Goal: Information Seeking & Learning: Find contact information

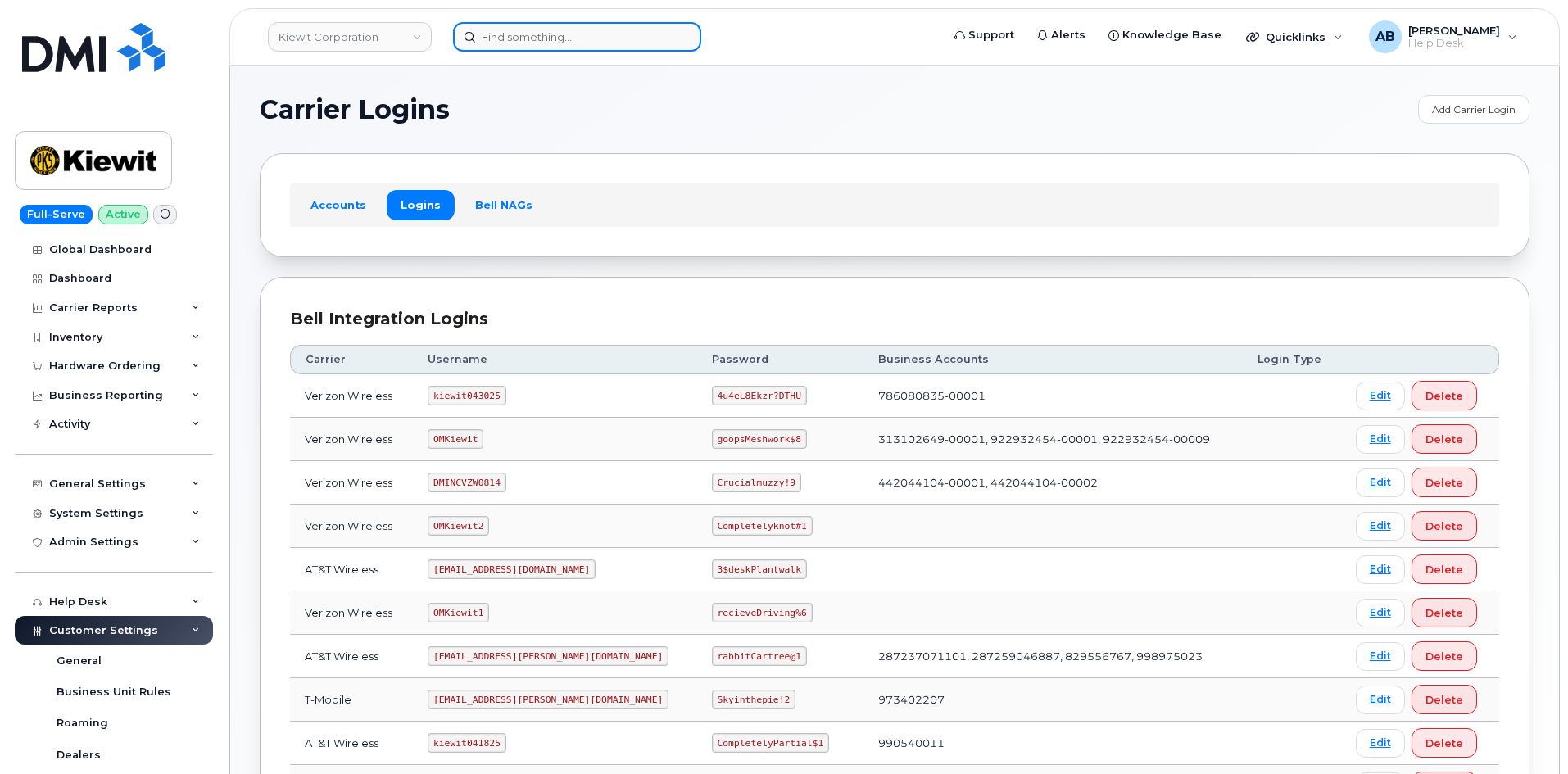
click at [511, 47] on input at bounding box center [577, 36] width 249 height 30
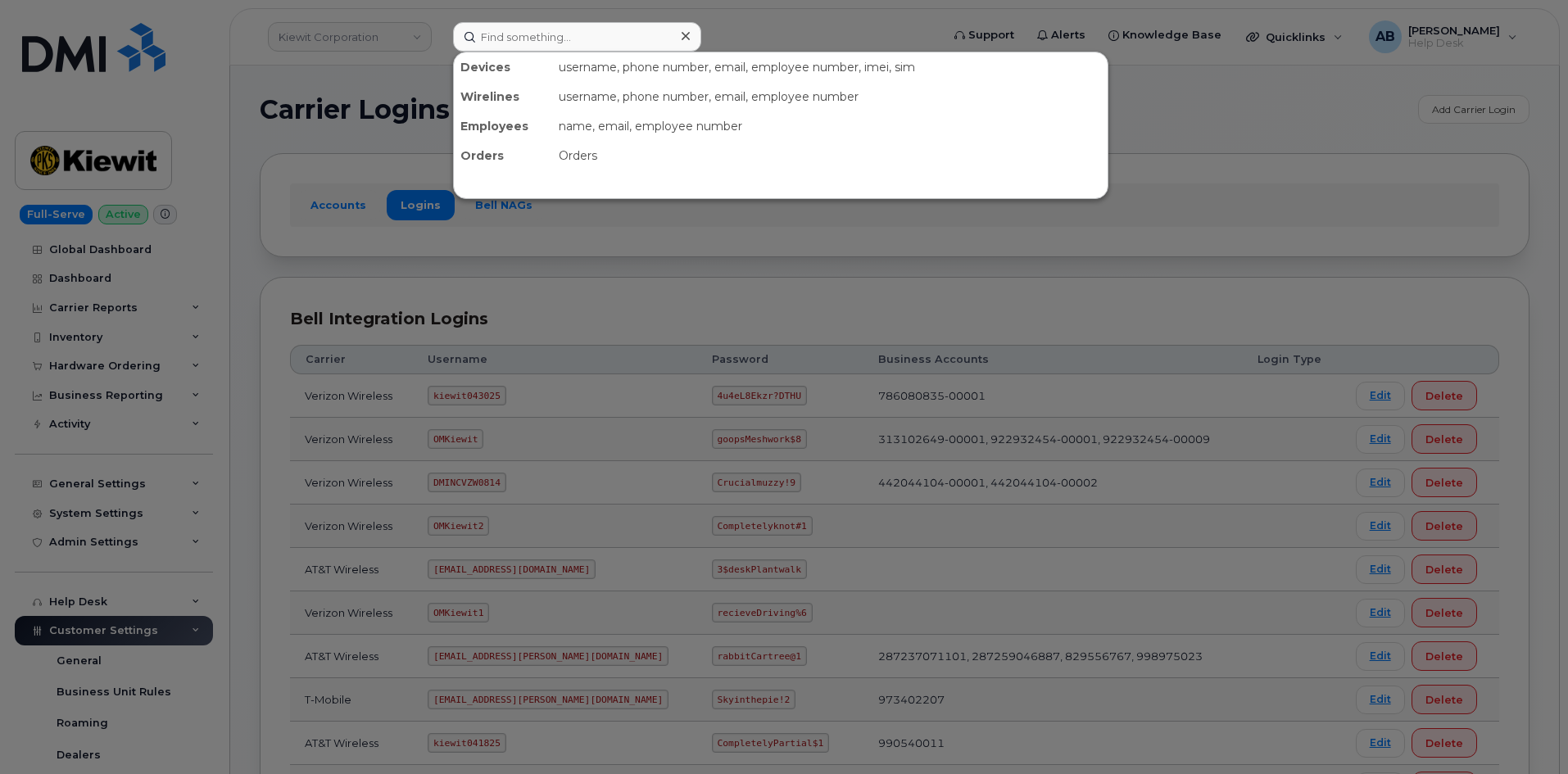
click at [488, 238] on div at bounding box center [784, 387] width 1568 height 774
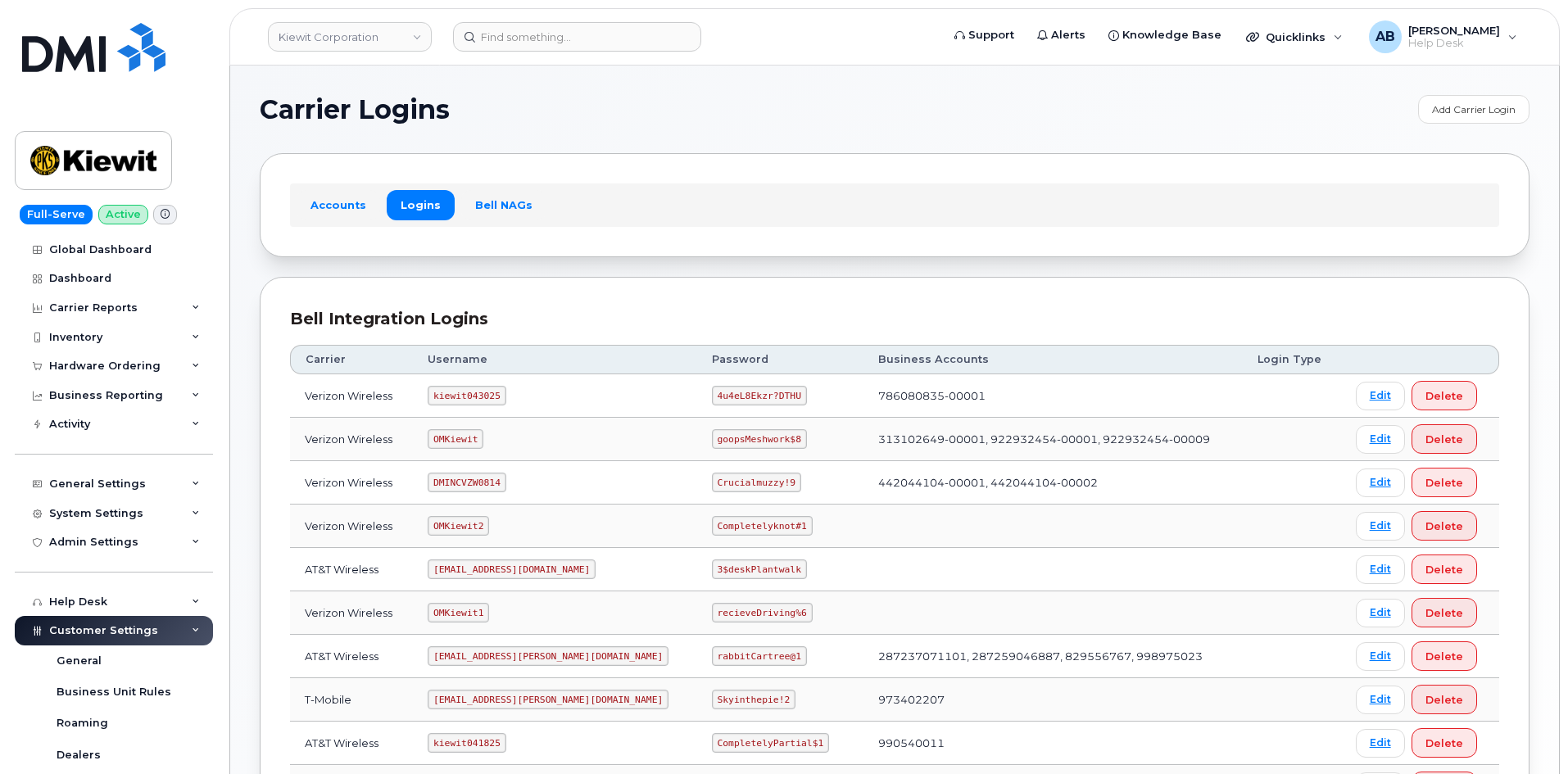
click at [467, 390] on code "kiewit043025" at bounding box center [466, 395] width 78 height 19
copy code "kiewit043025"
click at [698, 407] on td "4u4eL8Ekzr?DTHU" at bounding box center [780, 395] width 166 height 43
click at [712, 389] on code "4u4eL8Ekzr?DTHU" at bounding box center [759, 395] width 95 height 19
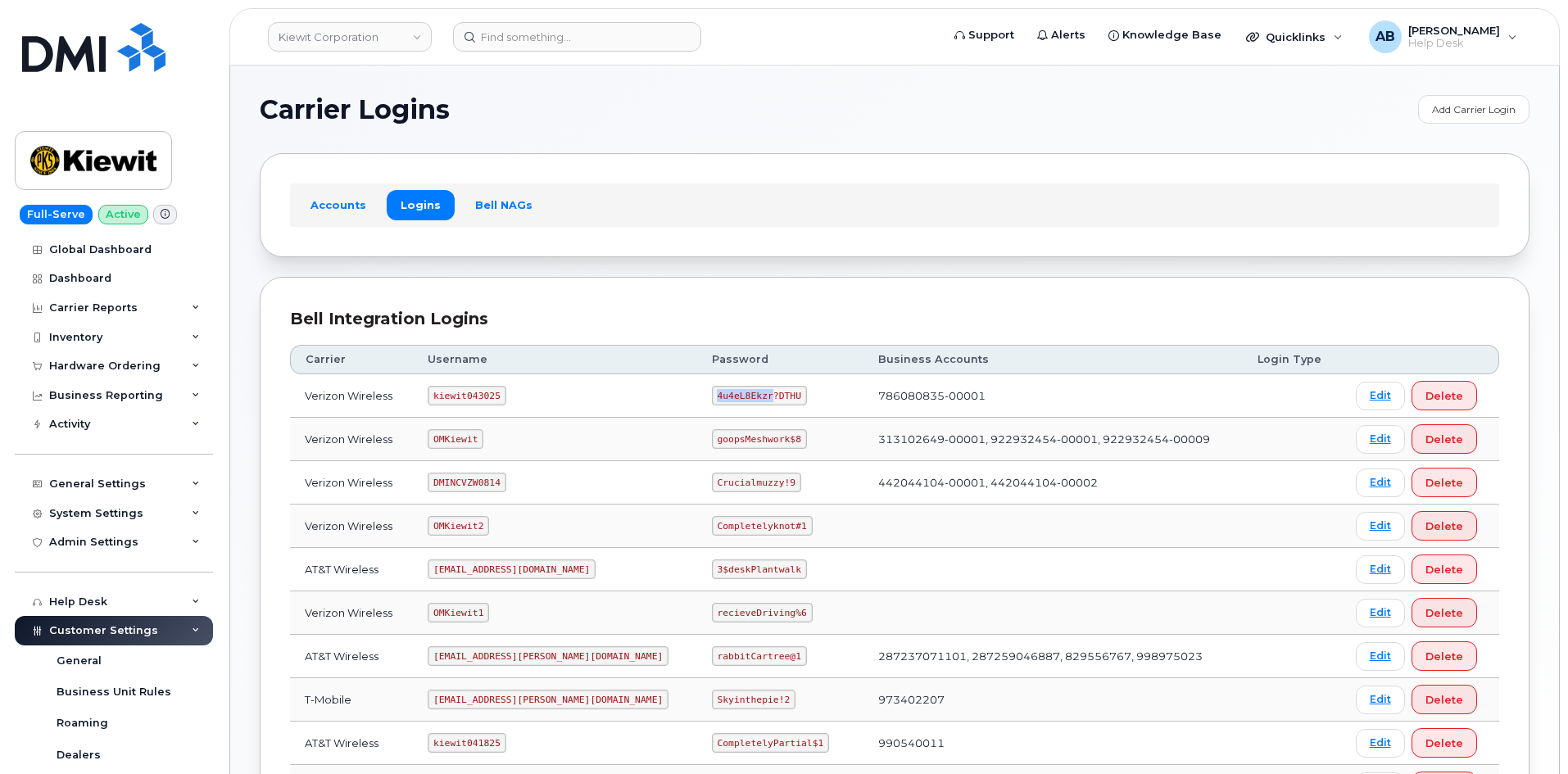
click at [712, 389] on code "4u4eL8Ekzr?DTHU" at bounding box center [759, 395] width 95 height 19
copy code "4u4eL8Ekzr?DTHU"
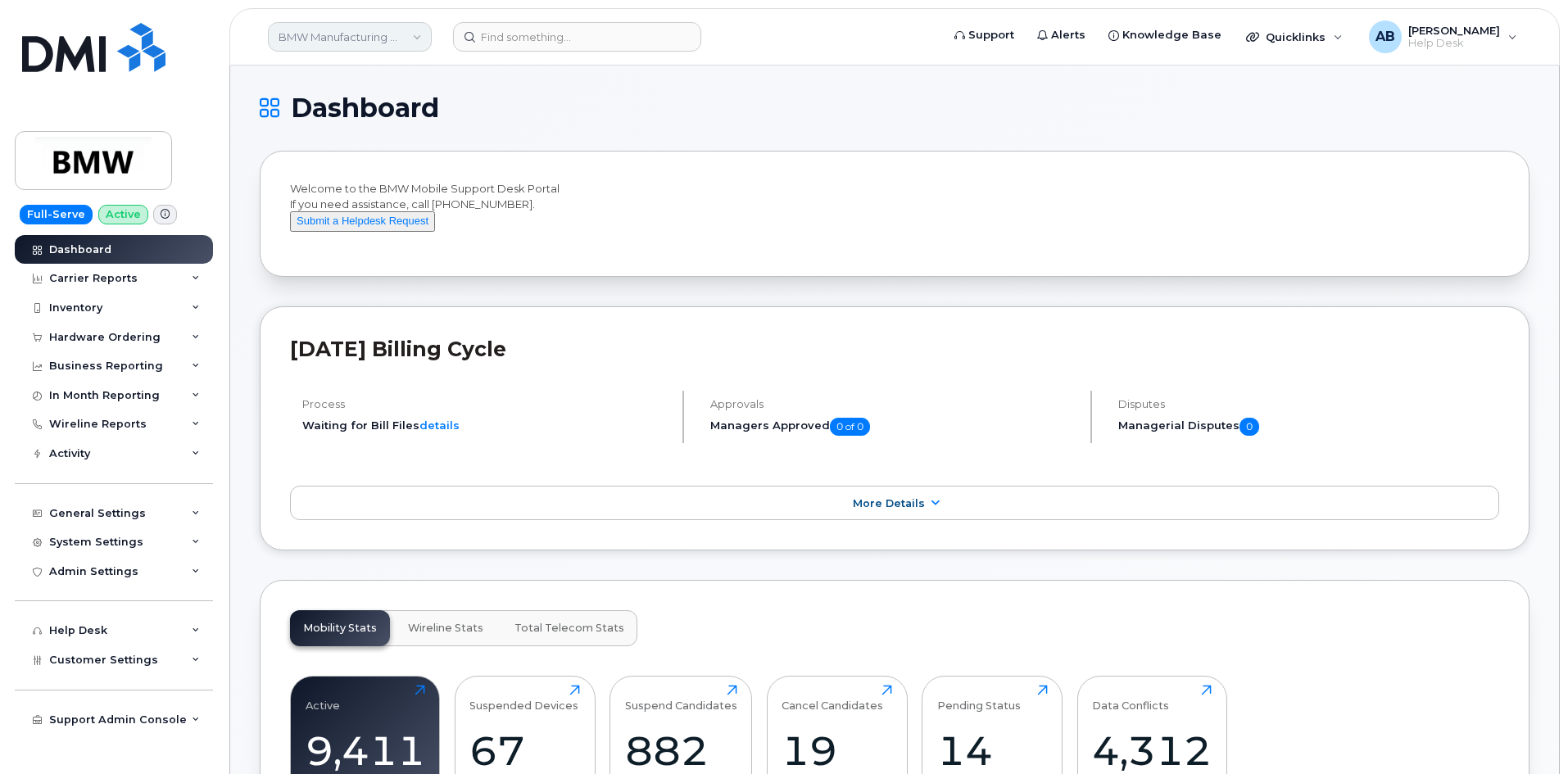
click at [339, 40] on link "BMW Manufacturing Co LLC" at bounding box center [349, 36] width 164 height 30
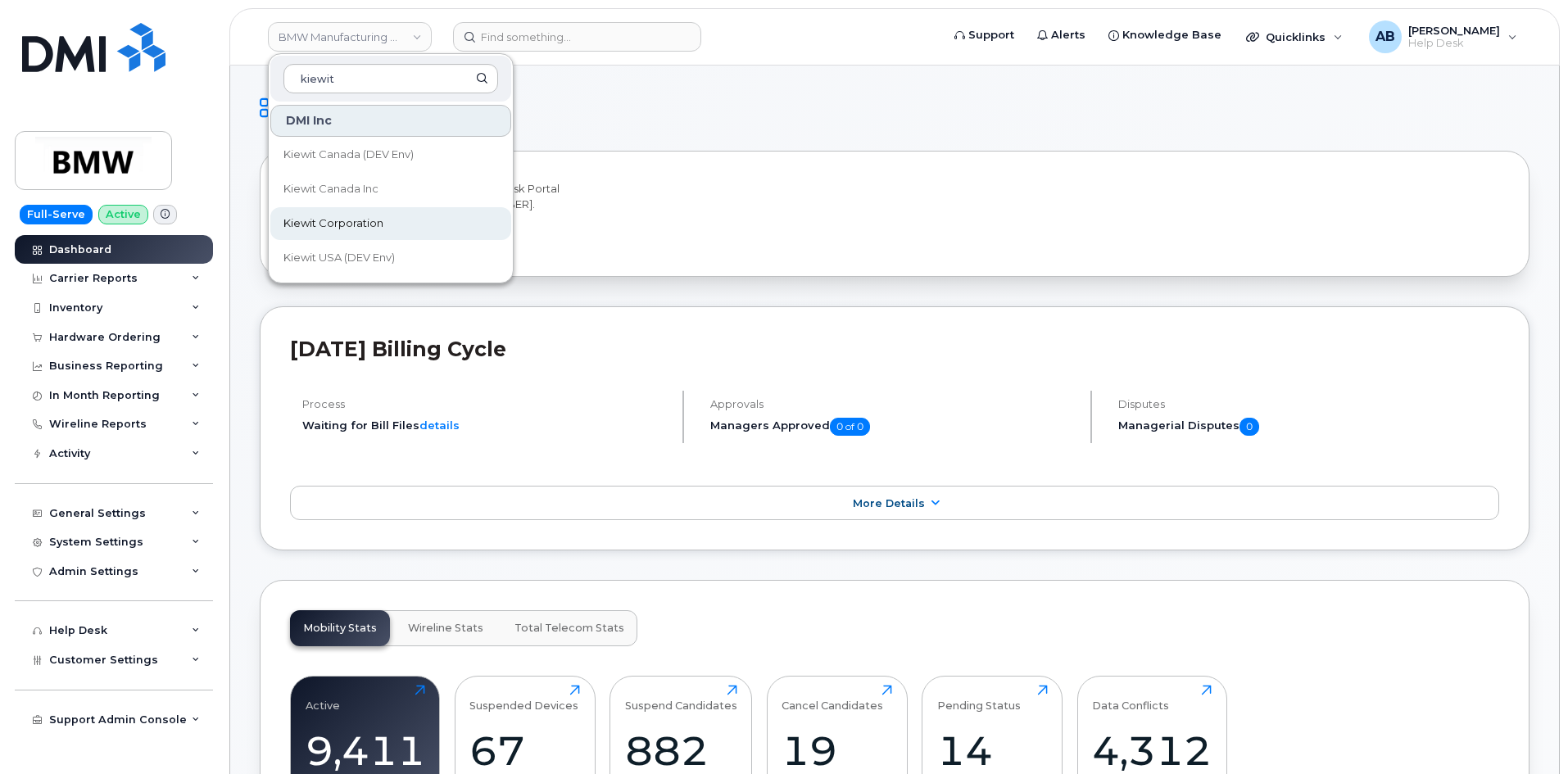
type input "kiewit"
click at [340, 233] on link "Kiewit Corporation" at bounding box center [391, 223] width 241 height 33
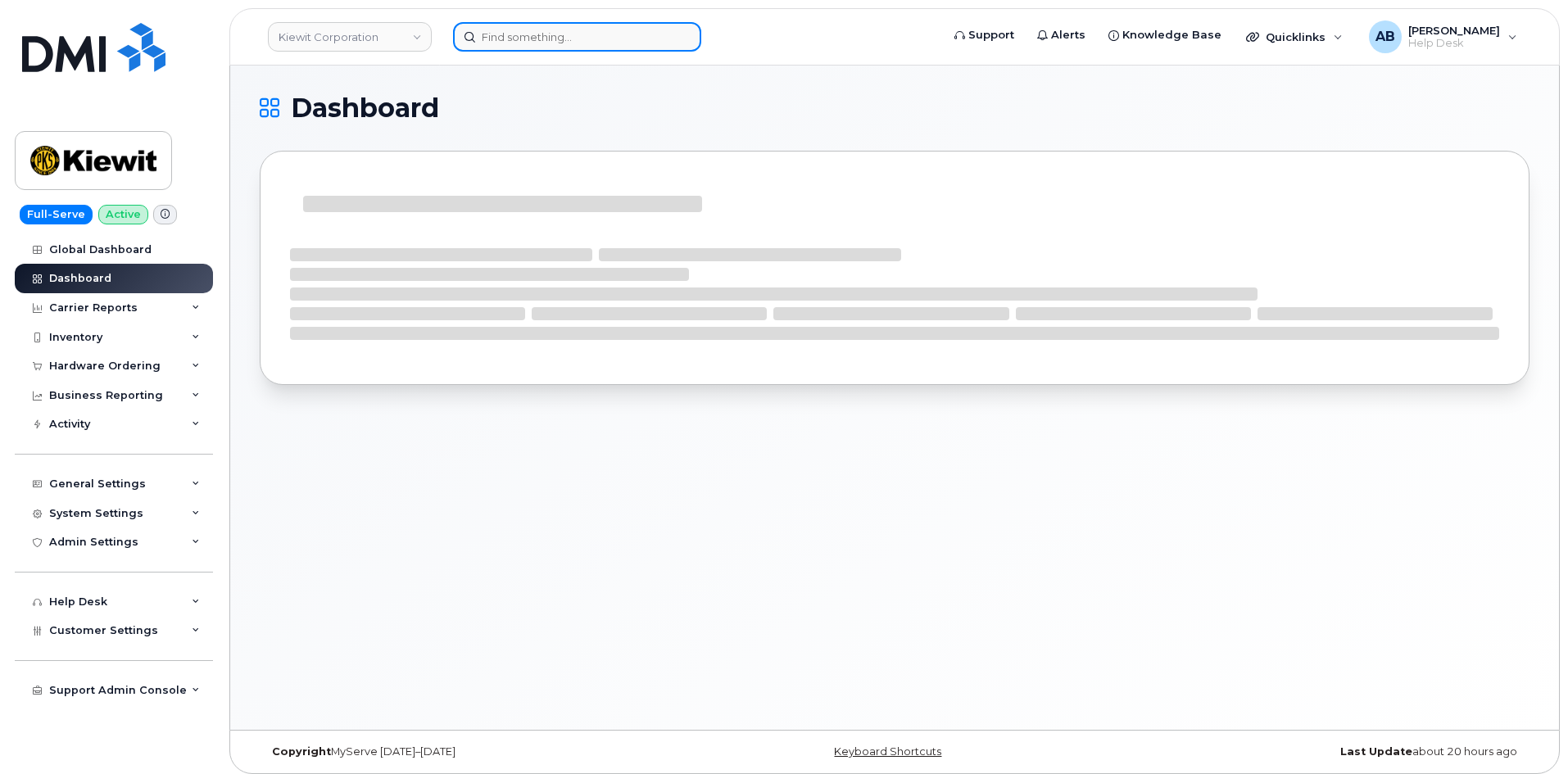
click at [525, 35] on input at bounding box center [577, 36] width 249 height 30
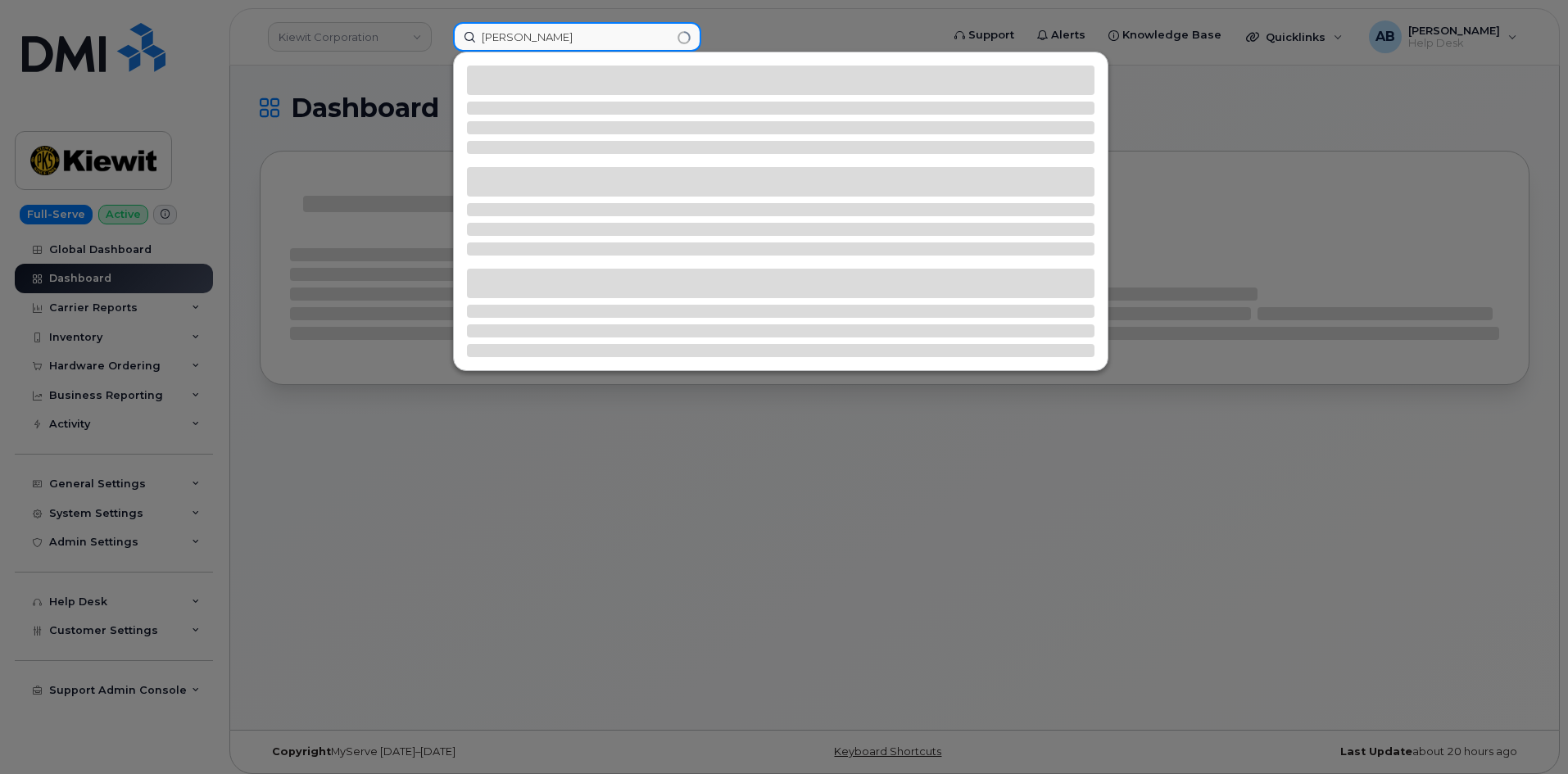
type input "[PERSON_NAME]"
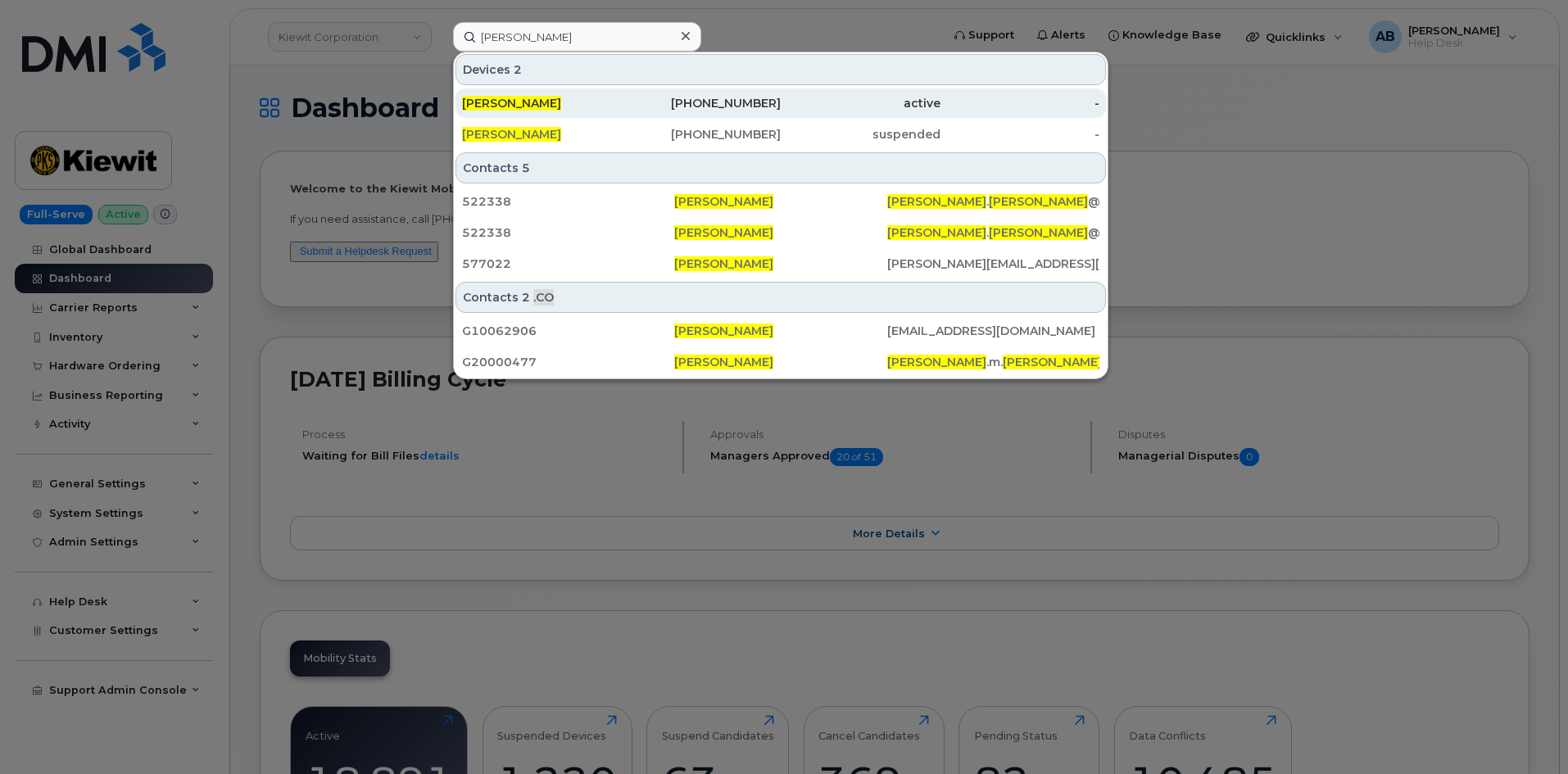
click at [631, 96] on div "303-842-6550" at bounding box center [701, 103] width 160 height 16
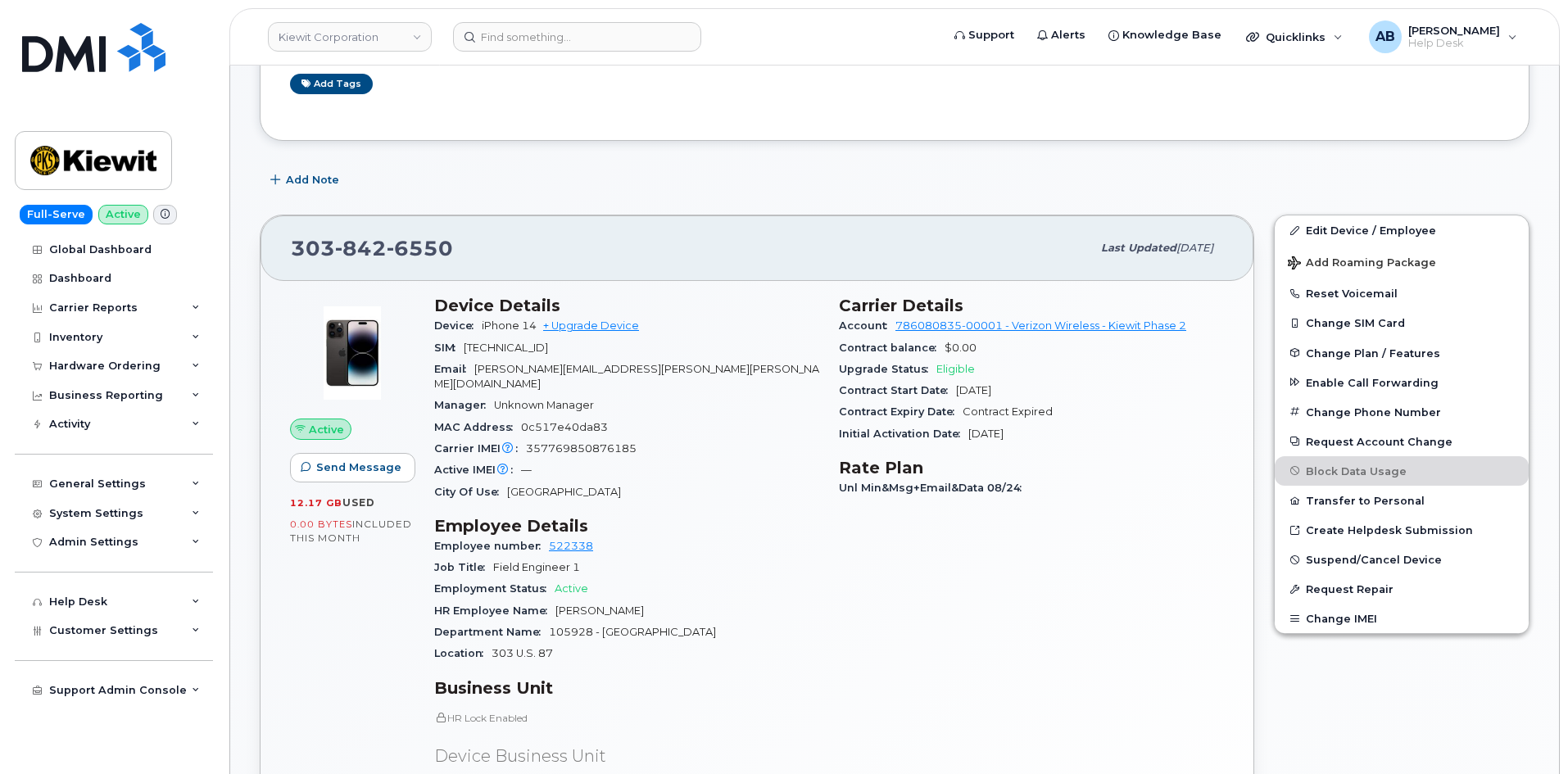
scroll to position [410, 0]
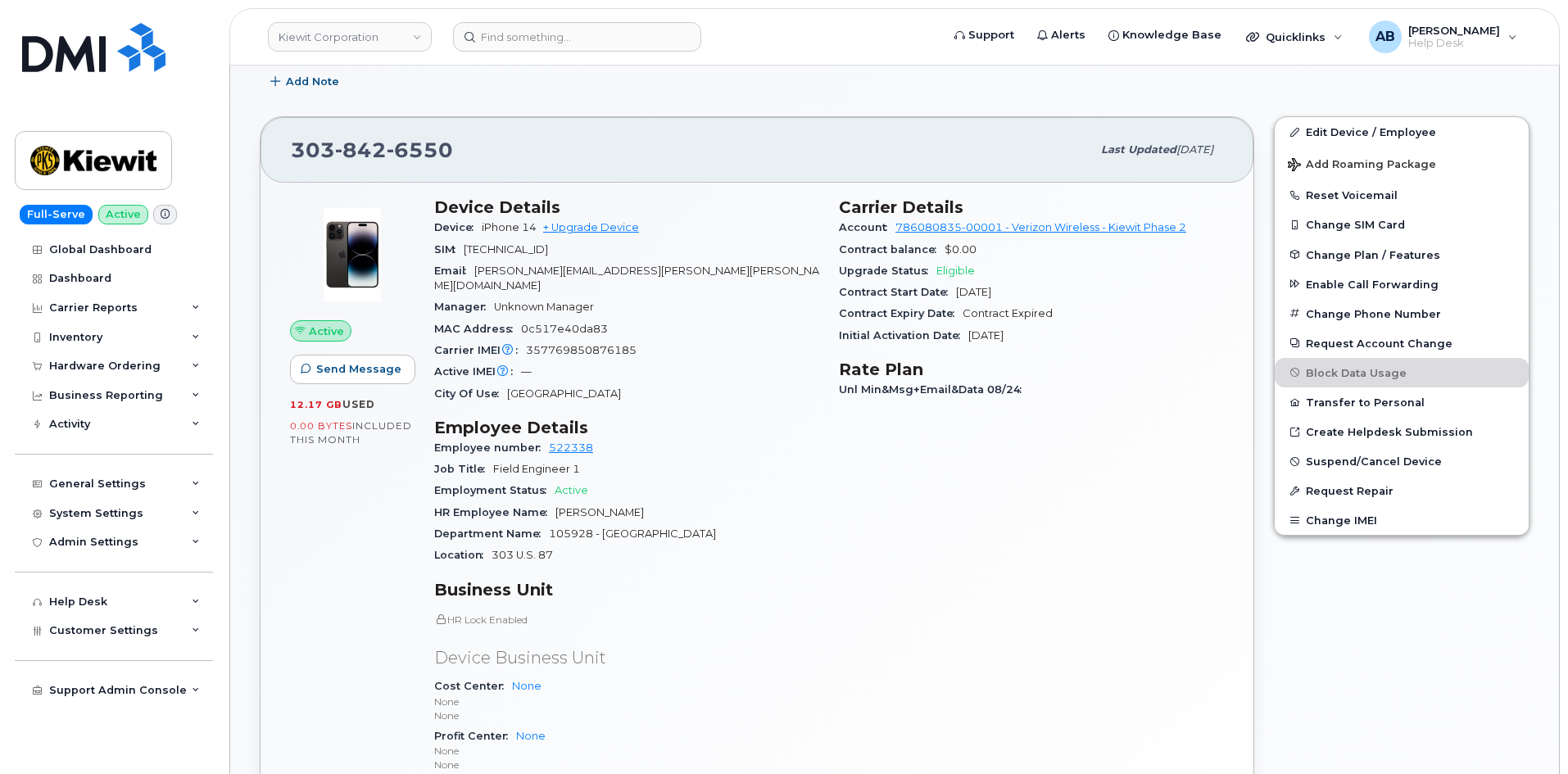
click at [340, 146] on span "842" at bounding box center [361, 150] width 52 height 25
click at [338, 146] on span "842" at bounding box center [361, 150] width 52 height 25
copy span "303 842 6550"
click at [793, 111] on div "303 842 6550 Last updated Sep 06, 2025 Active Send Message 12.17 GB  used 0.00 …" at bounding box center [756, 514] width 1014 height 815
click at [98, 161] on img at bounding box center [94, 161] width 127 height 48
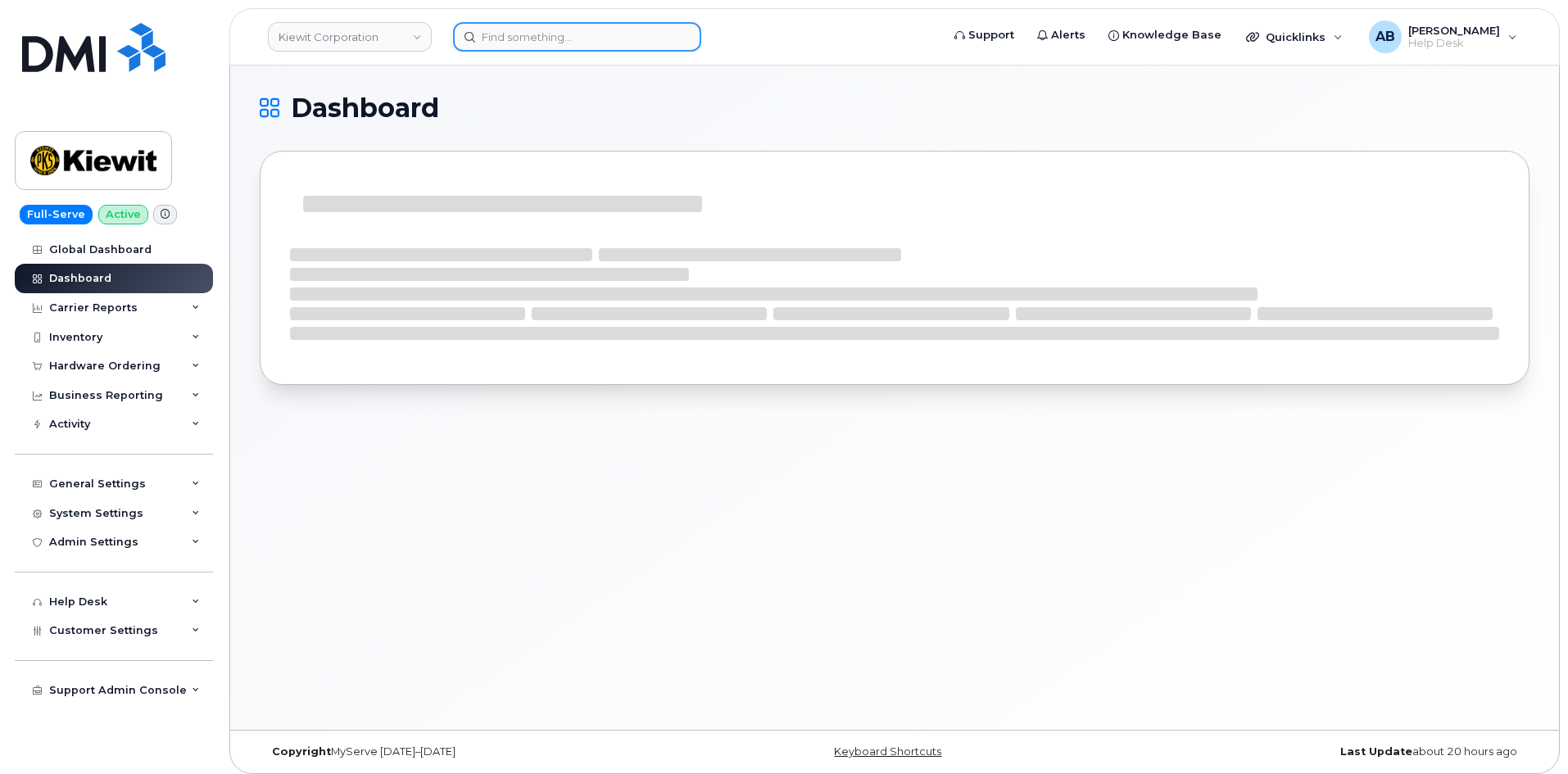
click at [534, 48] on input at bounding box center [577, 36] width 249 height 30
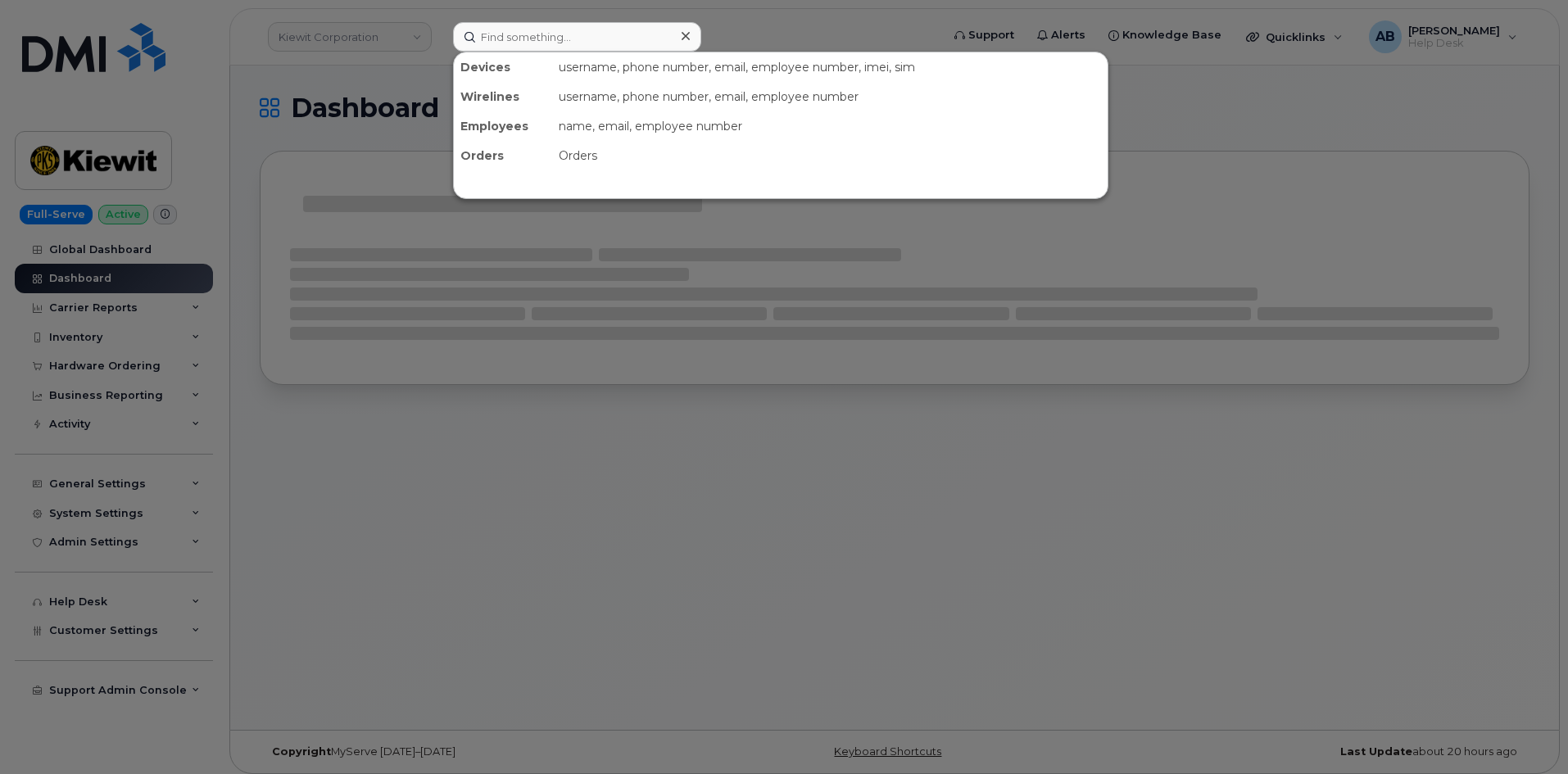
click at [724, 35] on div at bounding box center [784, 387] width 1568 height 774
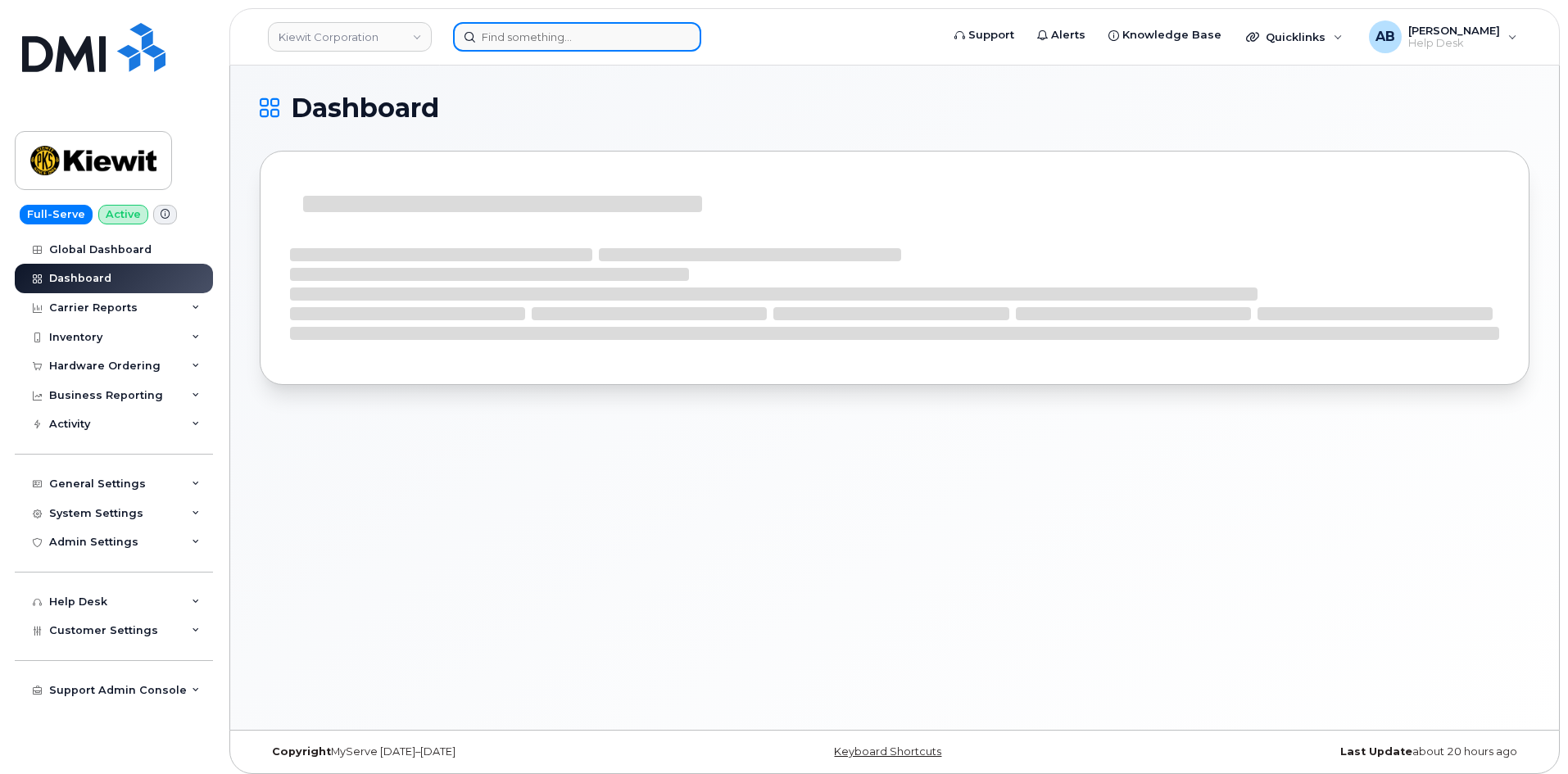
click at [536, 35] on input at bounding box center [577, 36] width 249 height 30
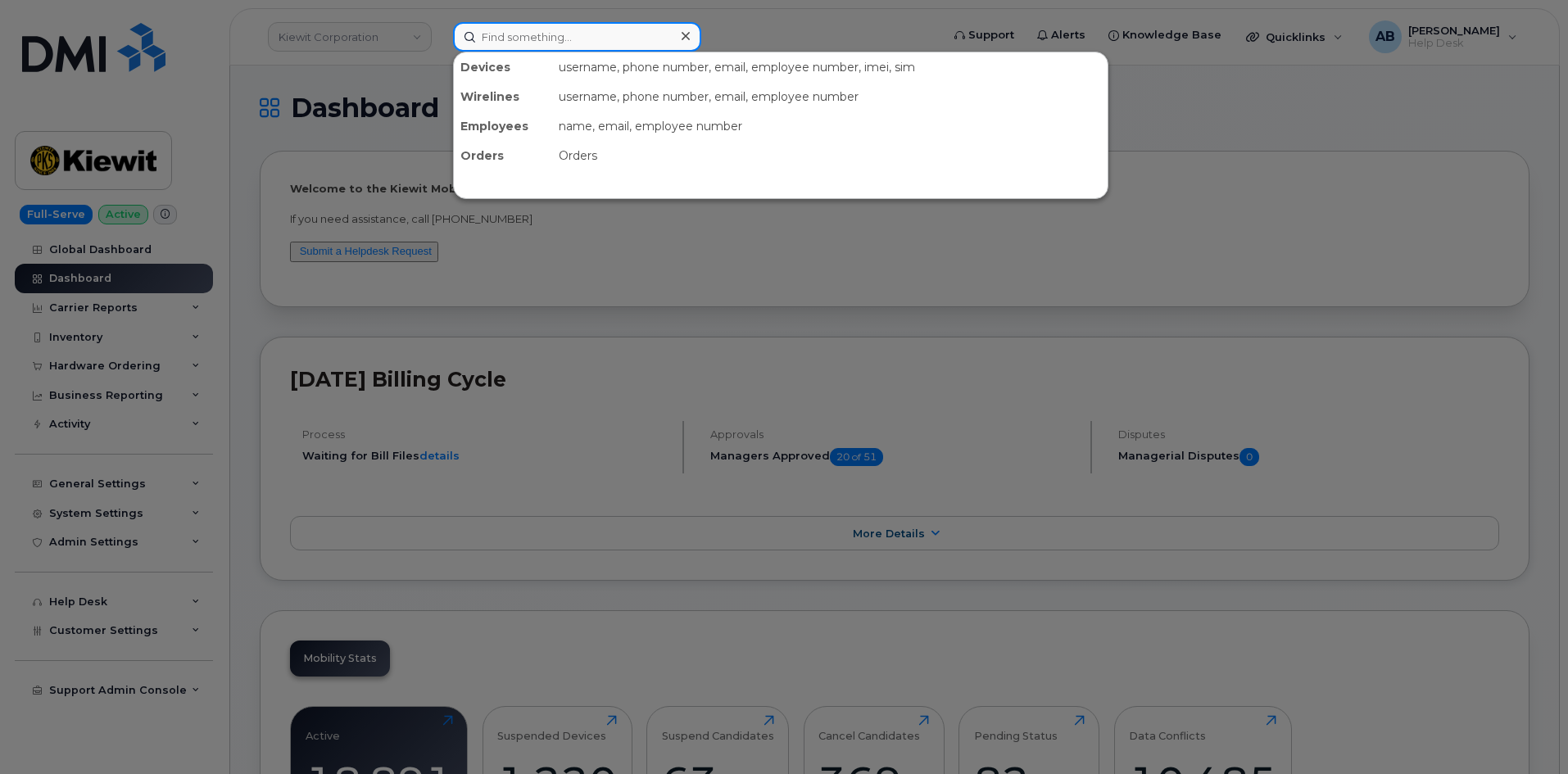
click at [494, 42] on input at bounding box center [577, 36] width 249 height 30
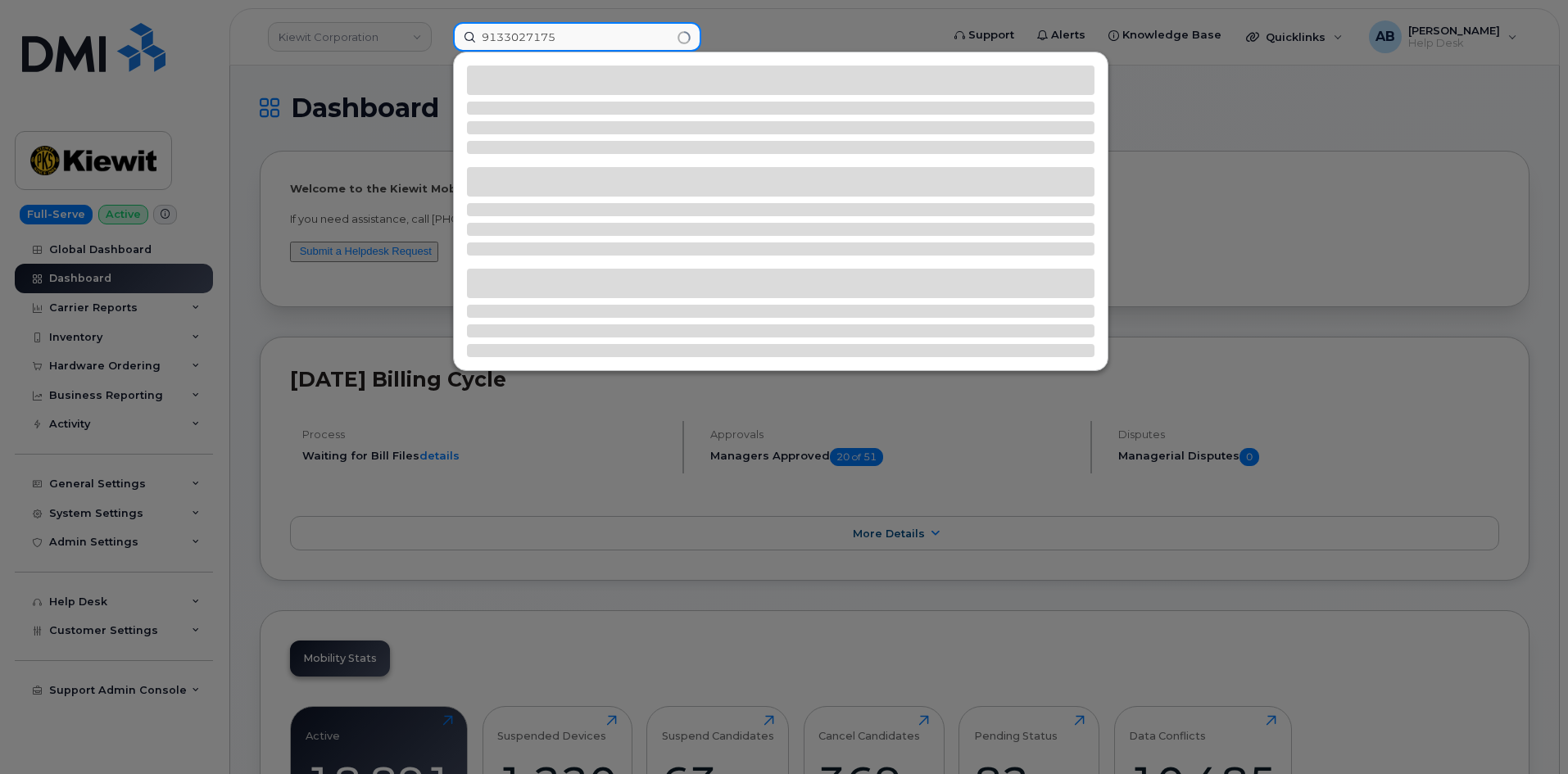
type input "9133027175"
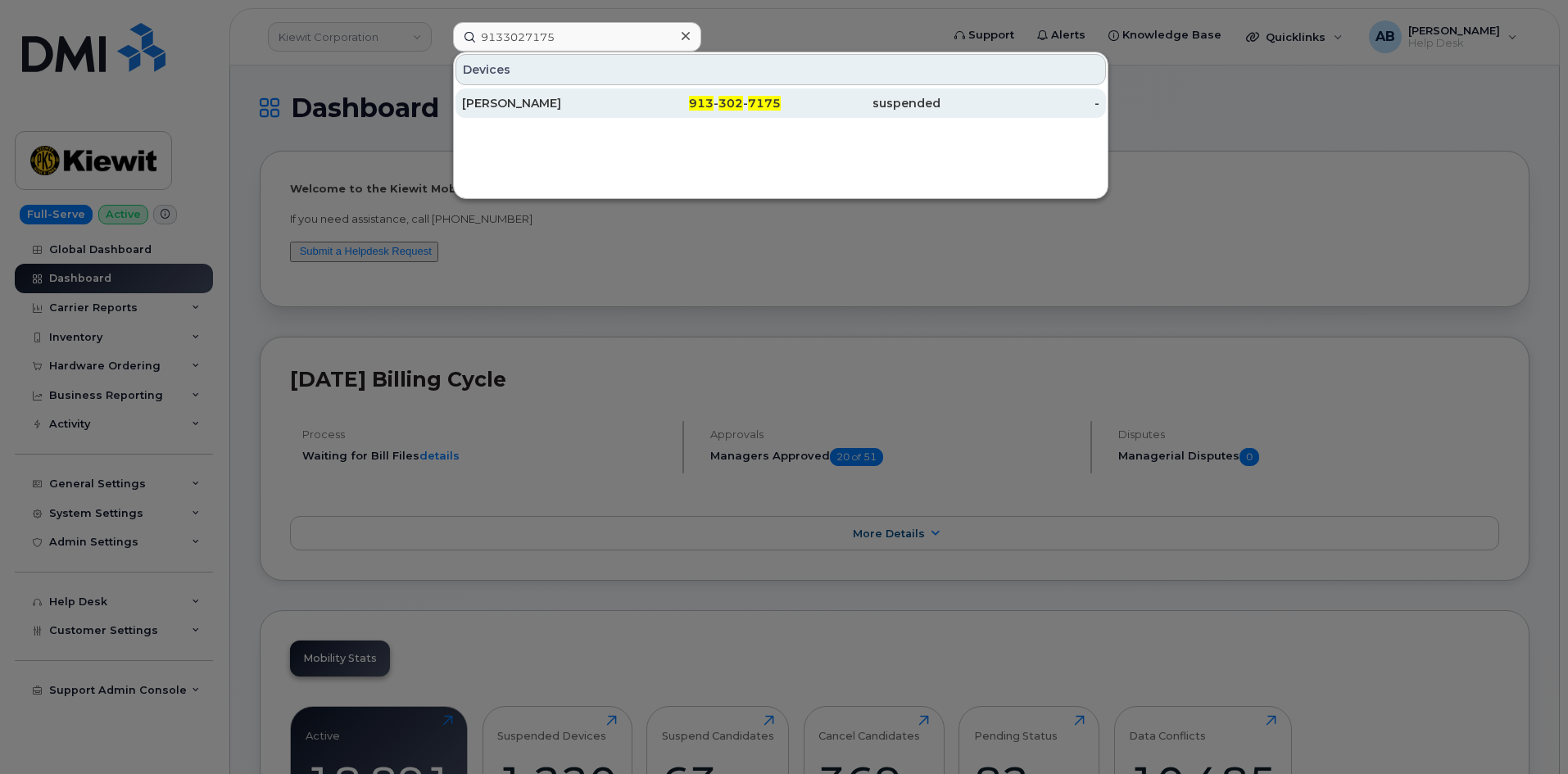
click at [573, 106] on div "RYAN FLANIGAN" at bounding box center [542, 103] width 160 height 16
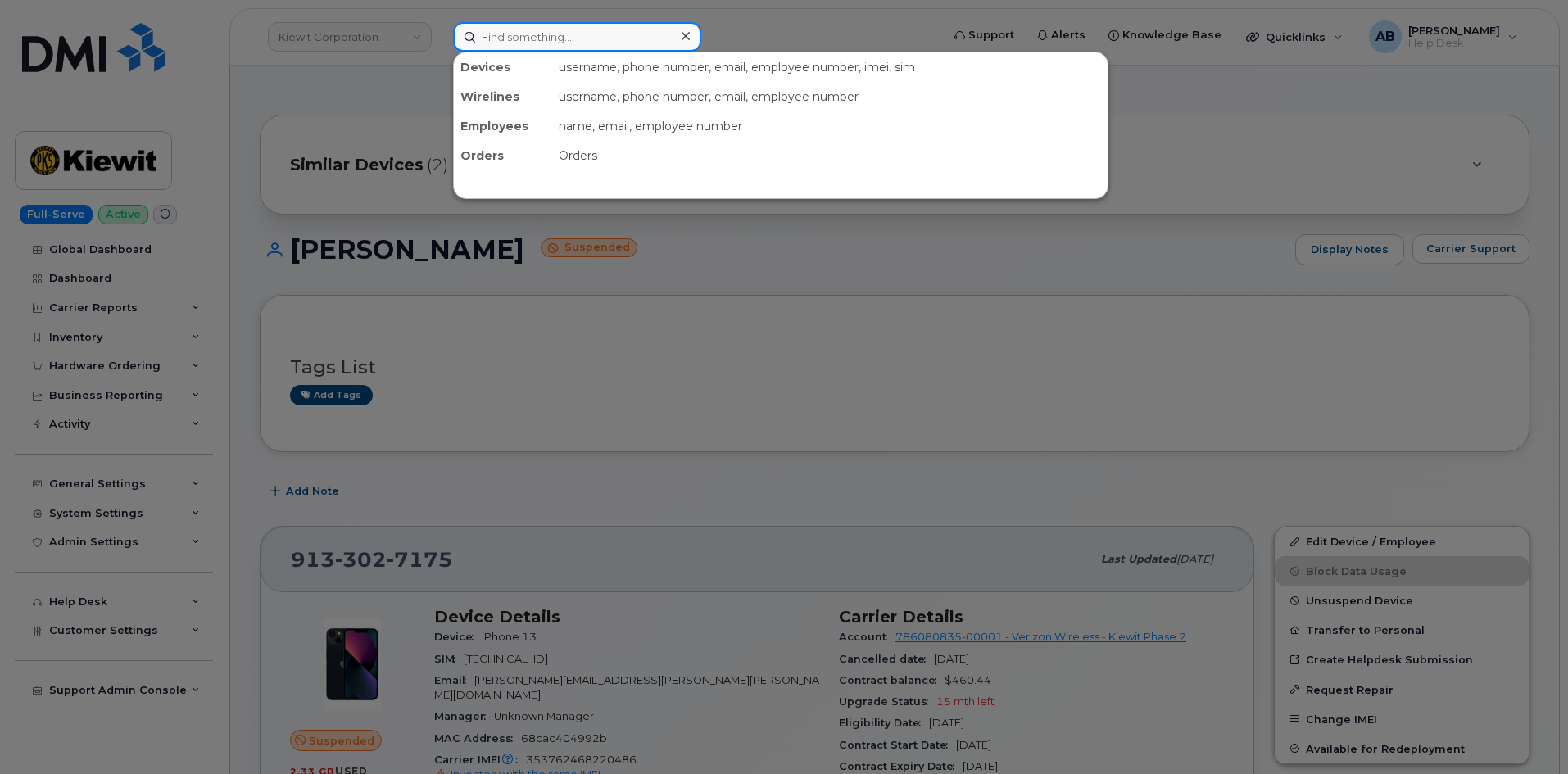
click at [493, 42] on input at bounding box center [577, 36] width 249 height 30
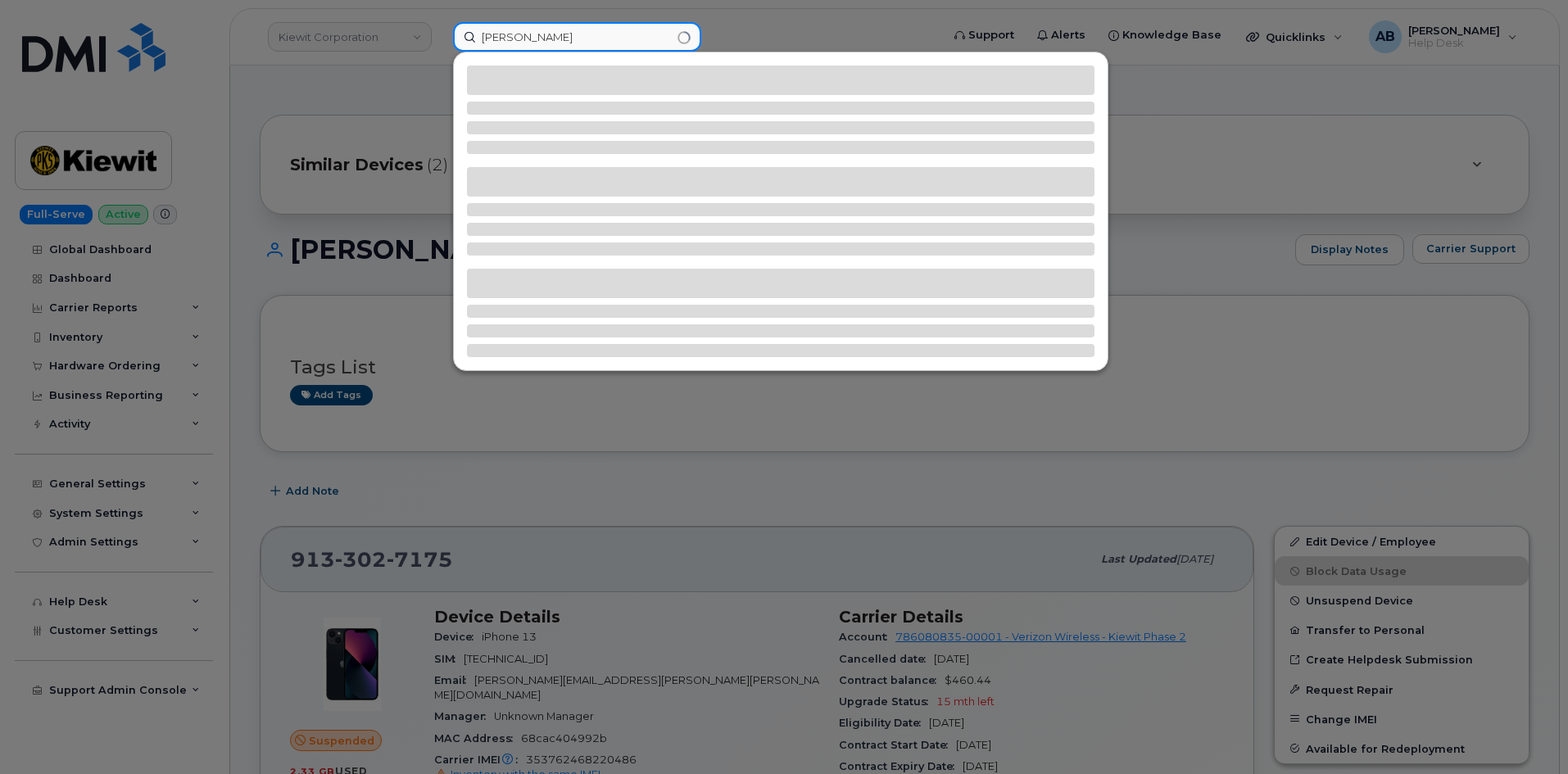
type input "[PERSON_NAME]"
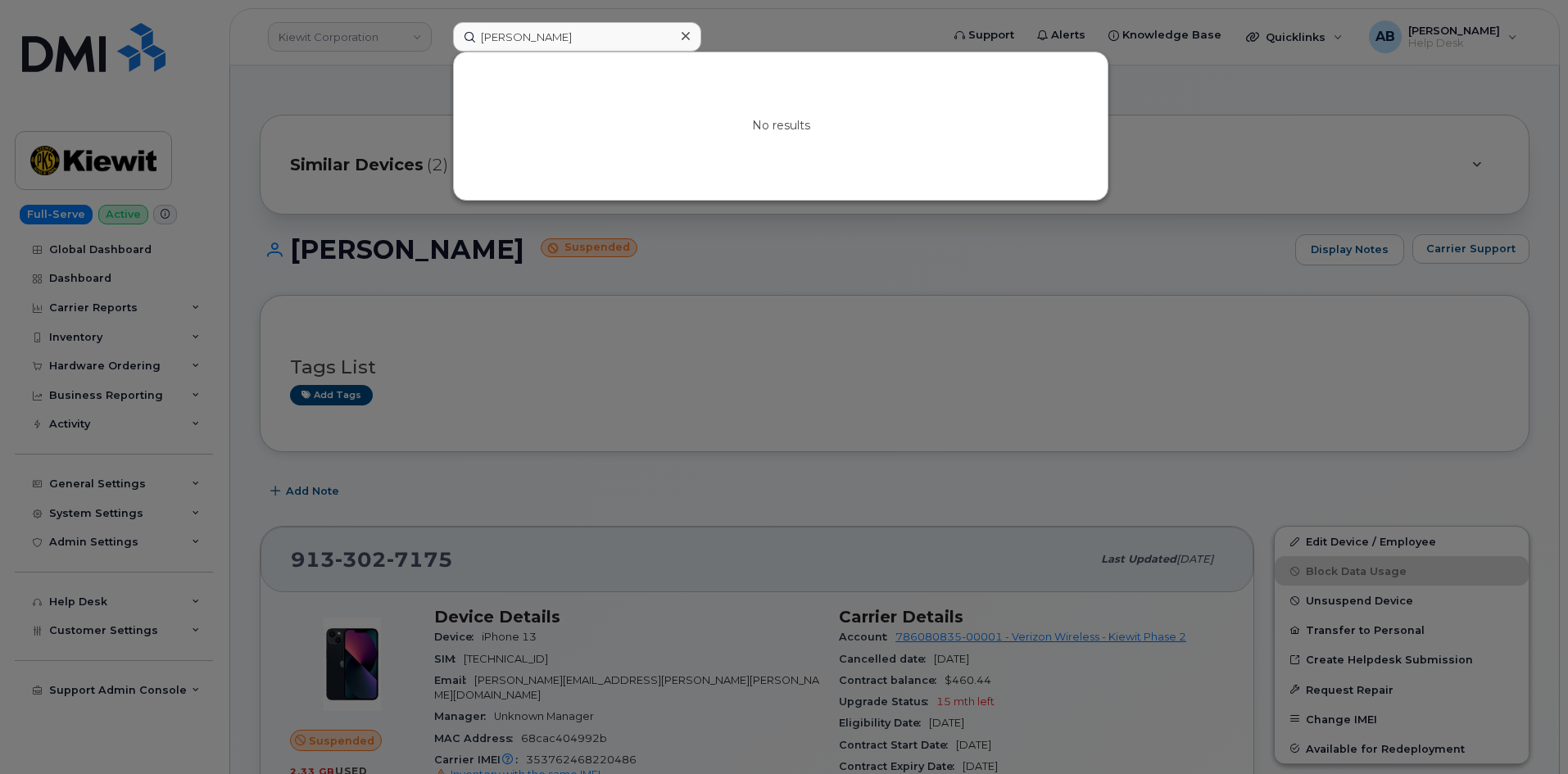
click at [768, 44] on div at bounding box center [784, 387] width 1568 height 774
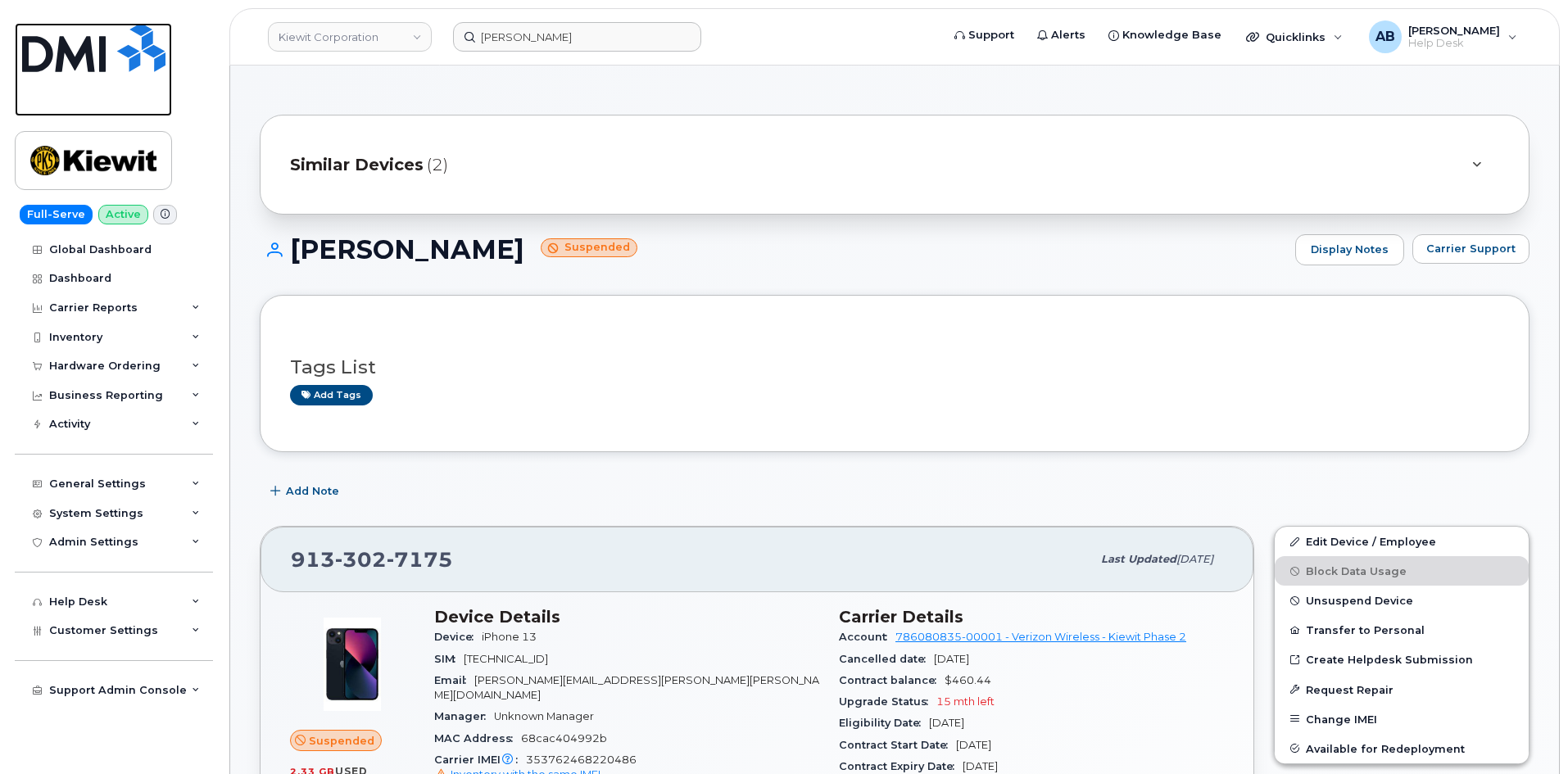
drag, startPoint x: 48, startPoint y: 65, endPoint x: 65, endPoint y: 64, distance: 17.0
click at [48, 65] on img at bounding box center [93, 47] width 143 height 49
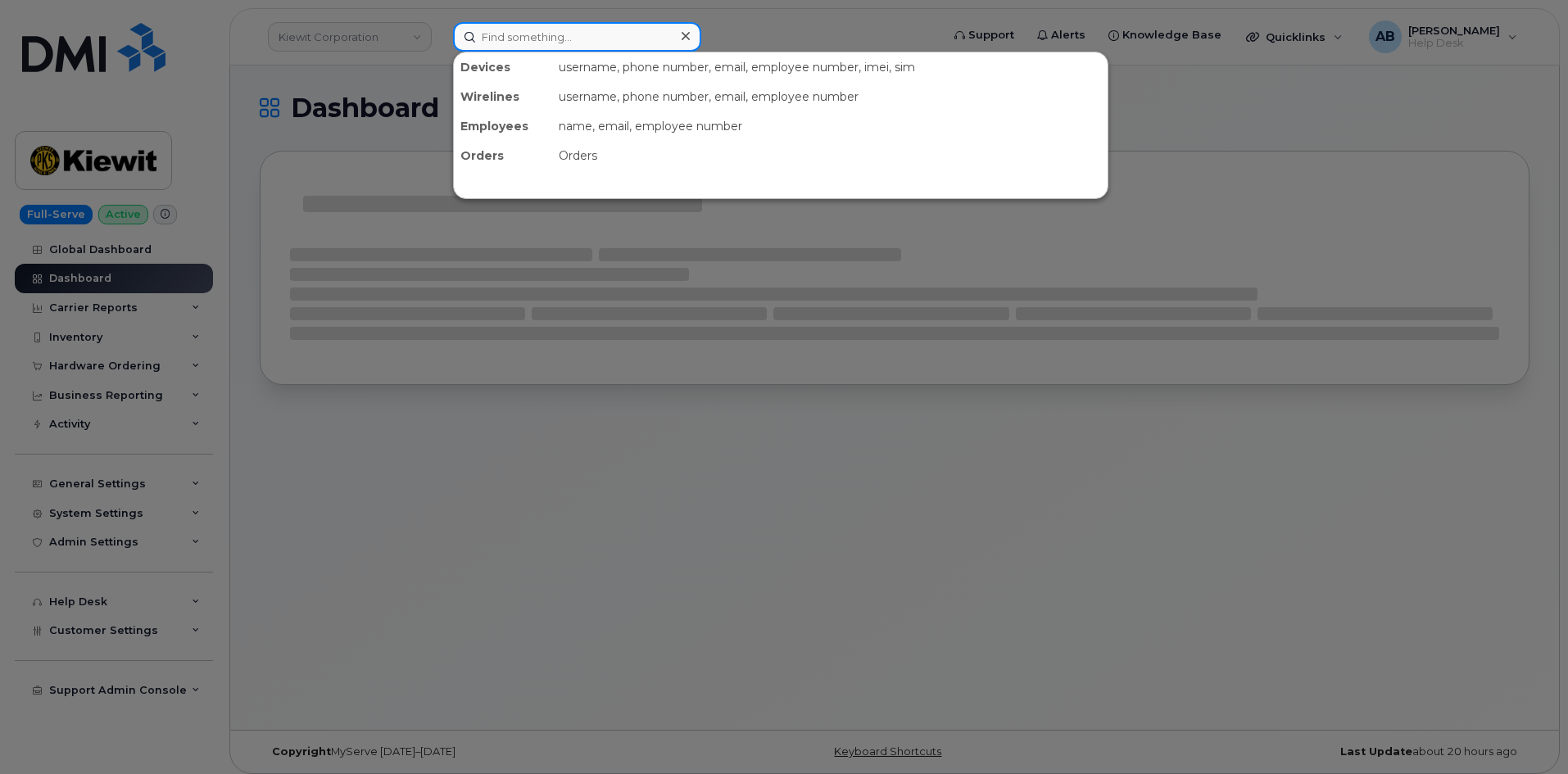
click at [509, 46] on input at bounding box center [577, 36] width 249 height 30
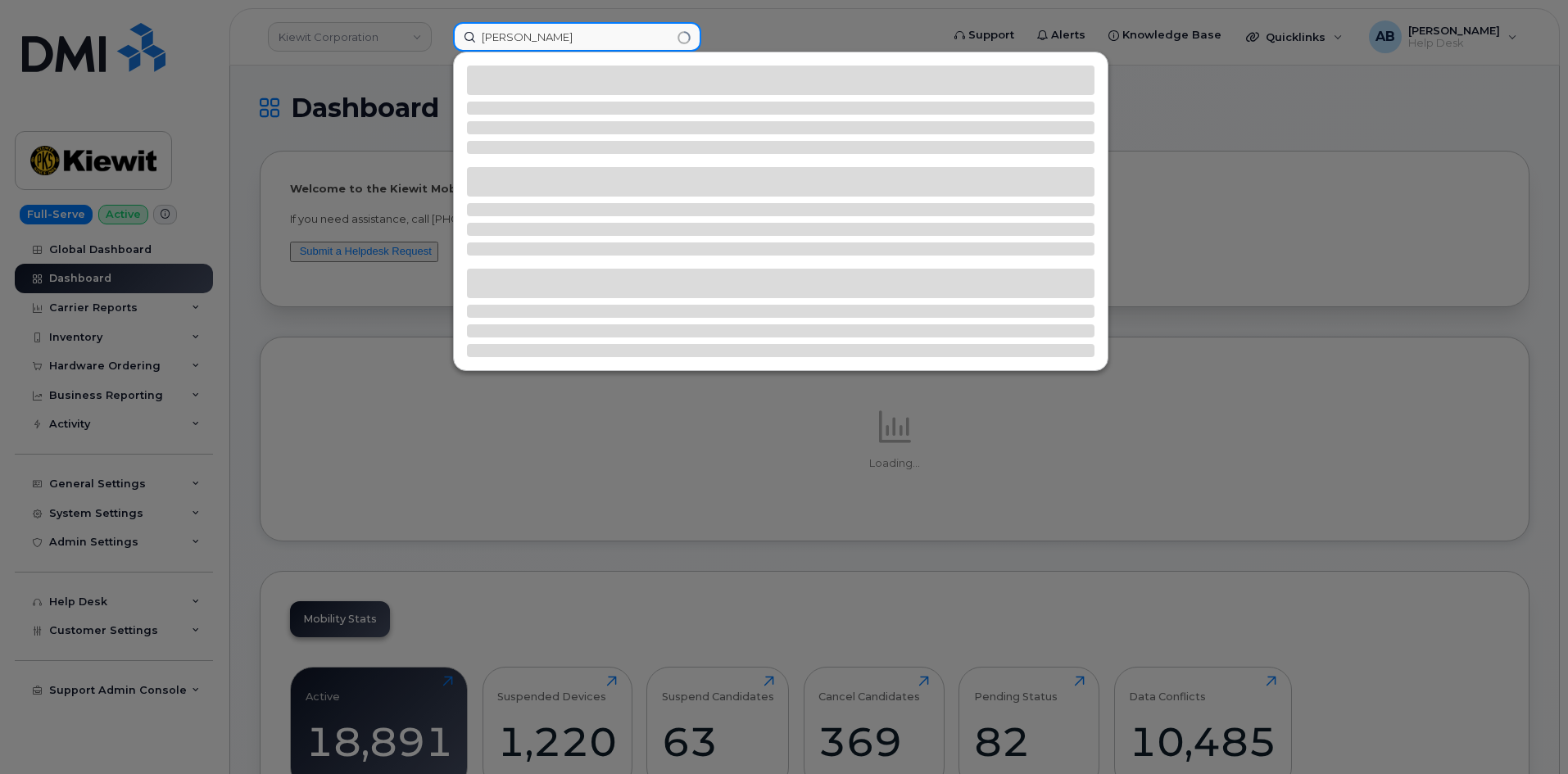
type input "todd sannar"
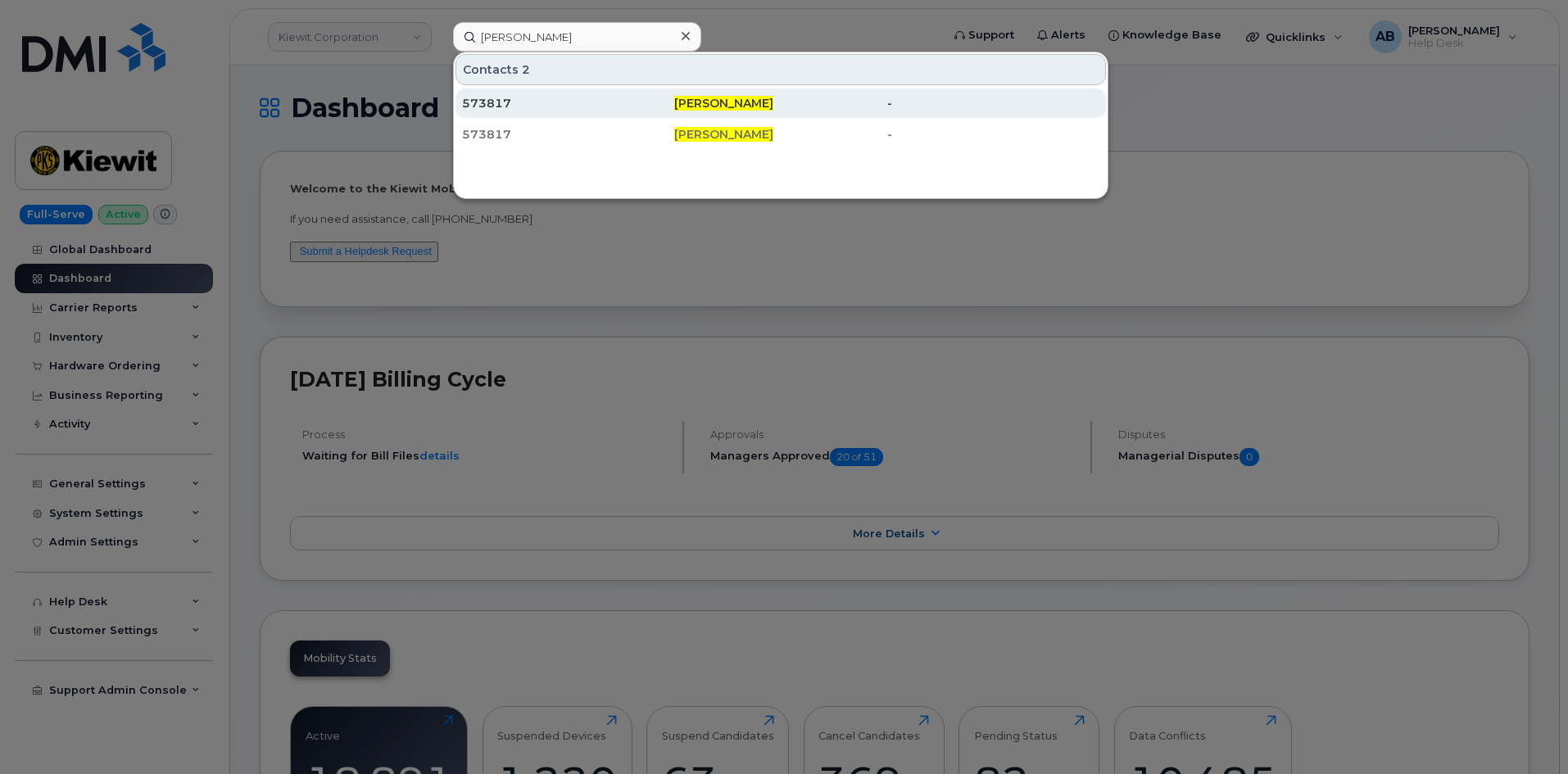
click at [582, 104] on div "573817" at bounding box center [568, 103] width 212 height 16
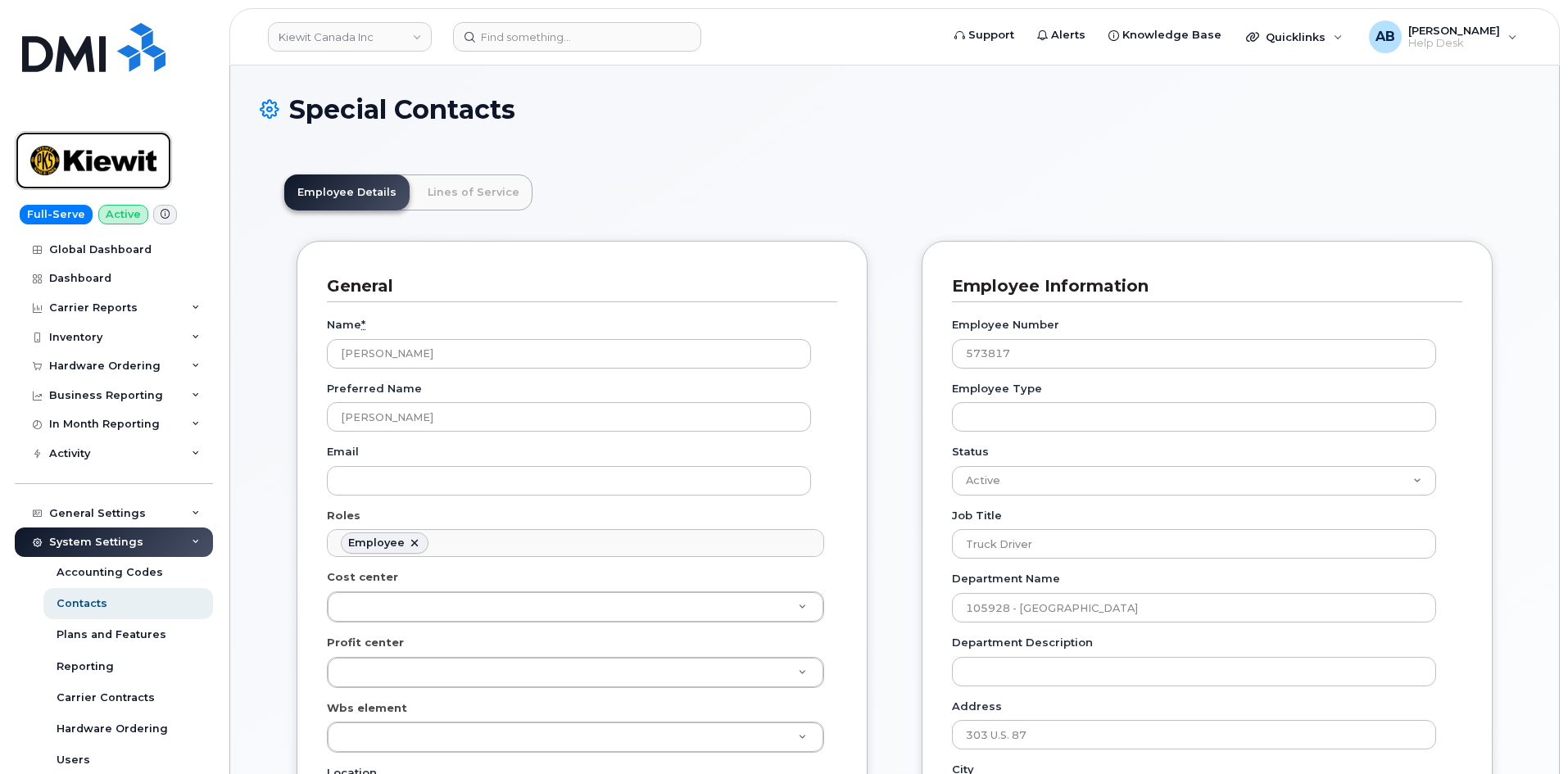
click at [111, 160] on img at bounding box center [94, 161] width 127 height 48
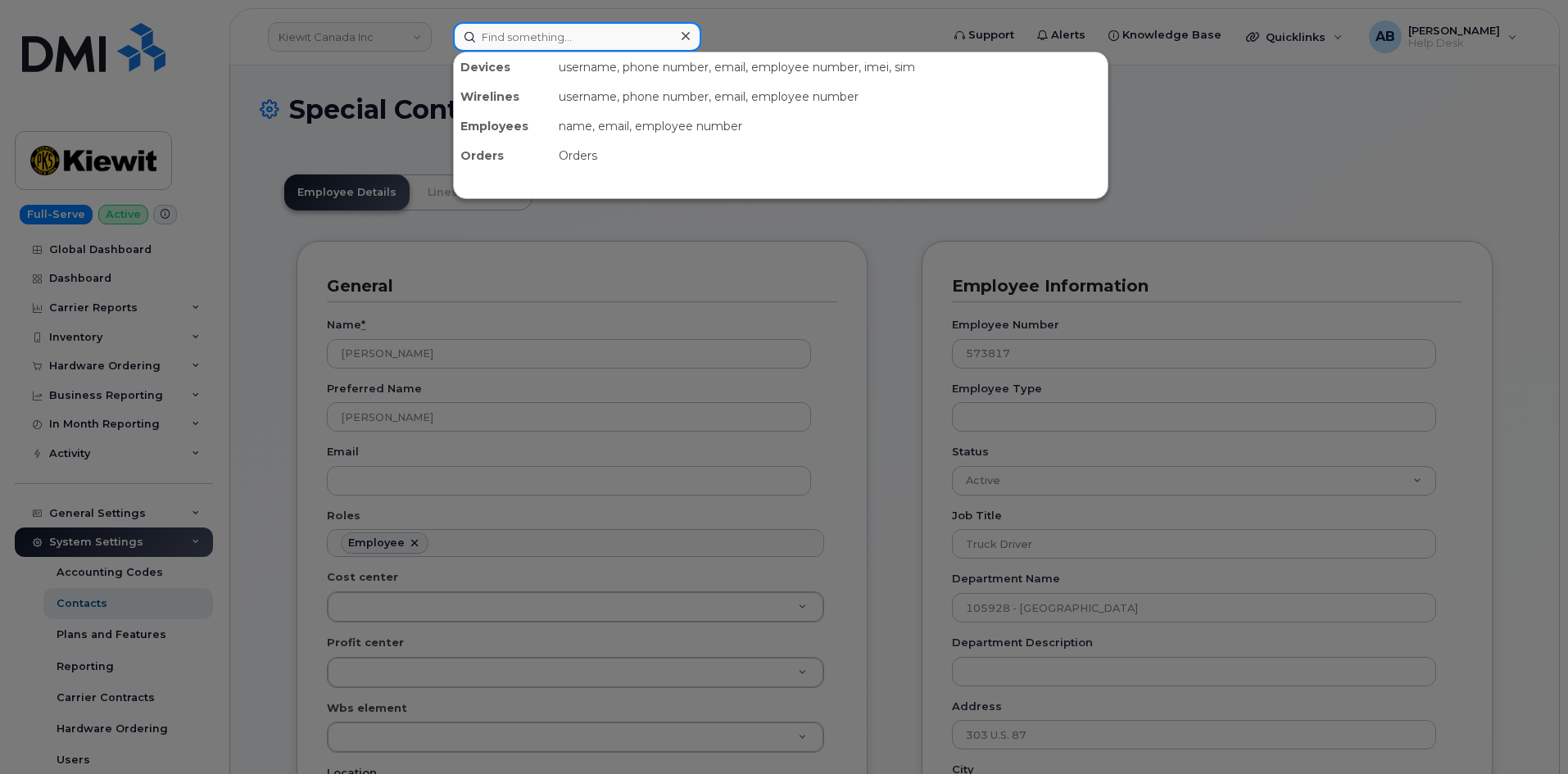
click at [479, 42] on input at bounding box center [577, 36] width 249 height 30
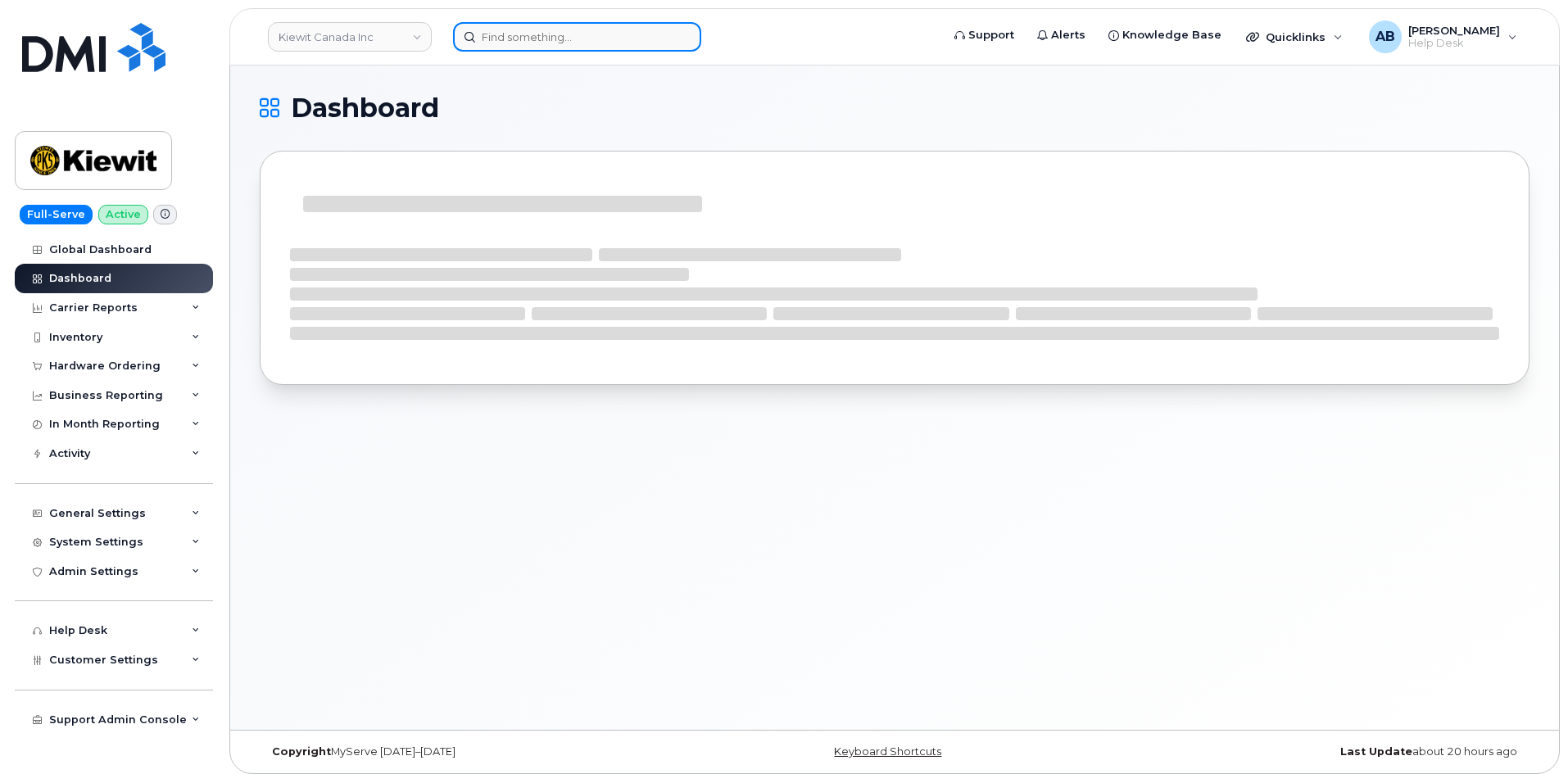
click at [520, 36] on input at bounding box center [577, 36] width 249 height 30
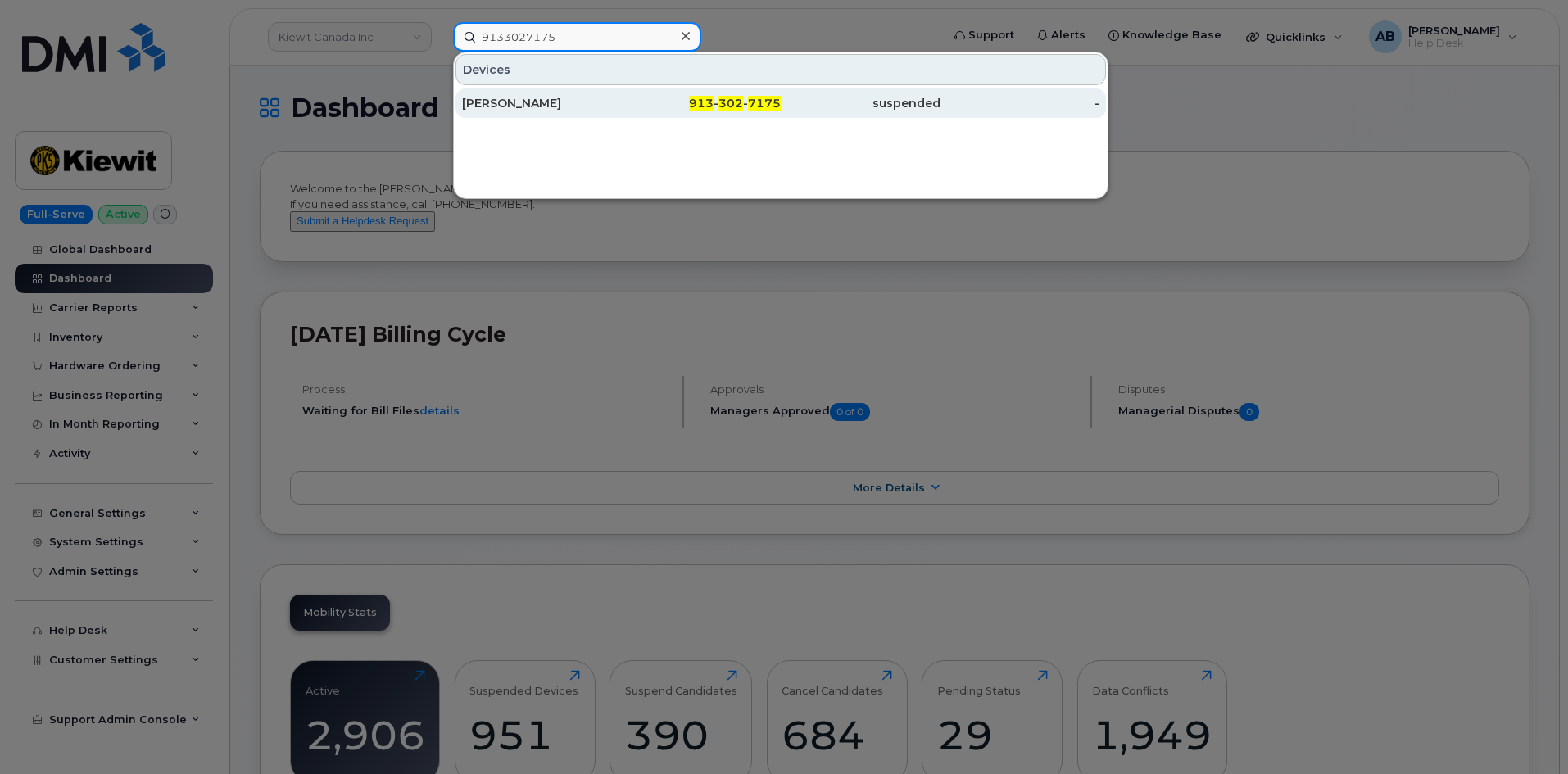
type input "9133027175"
click at [606, 96] on div "RYAN FLANIGAN" at bounding box center [542, 103] width 160 height 16
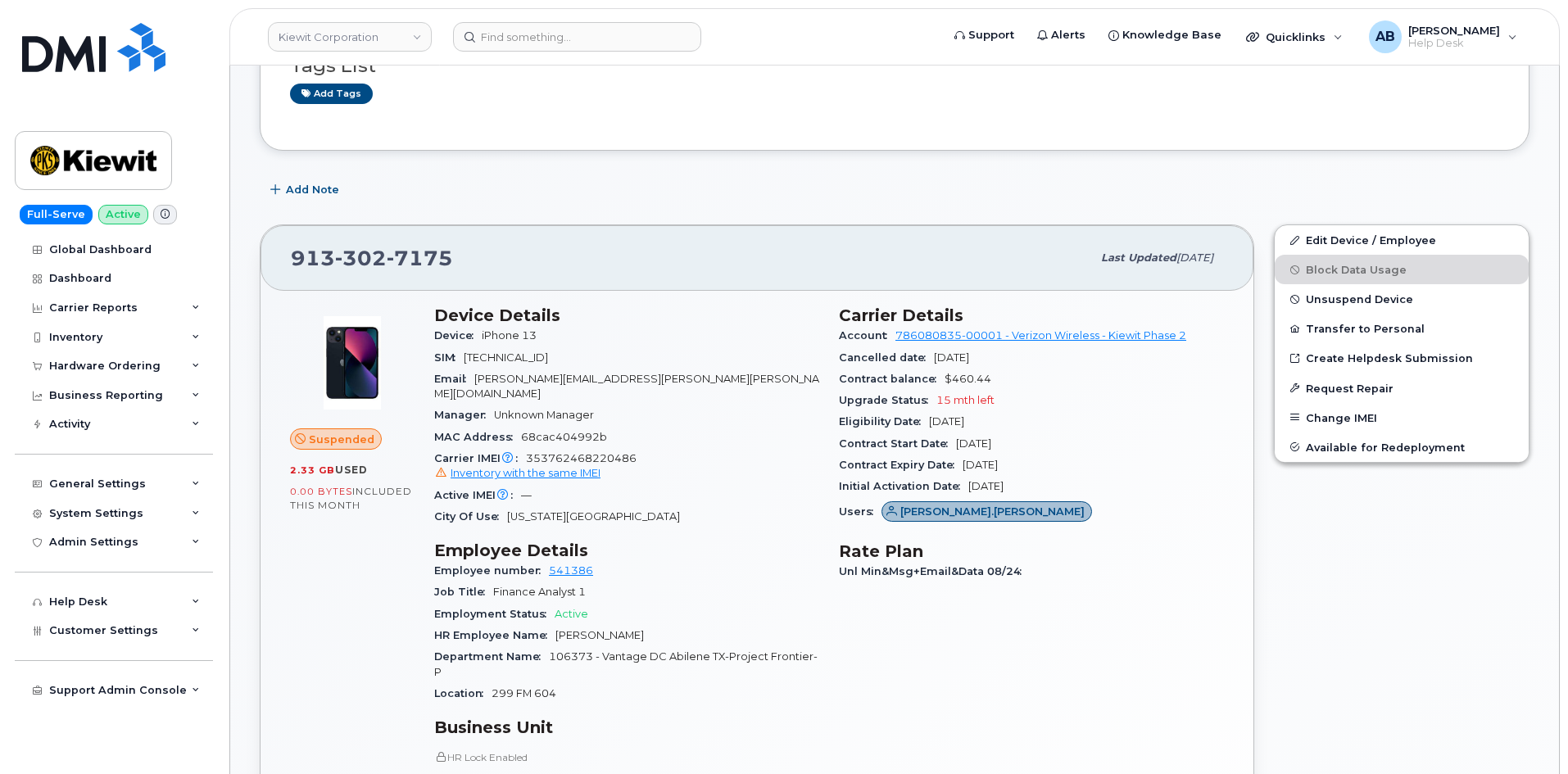
scroll to position [328, 0]
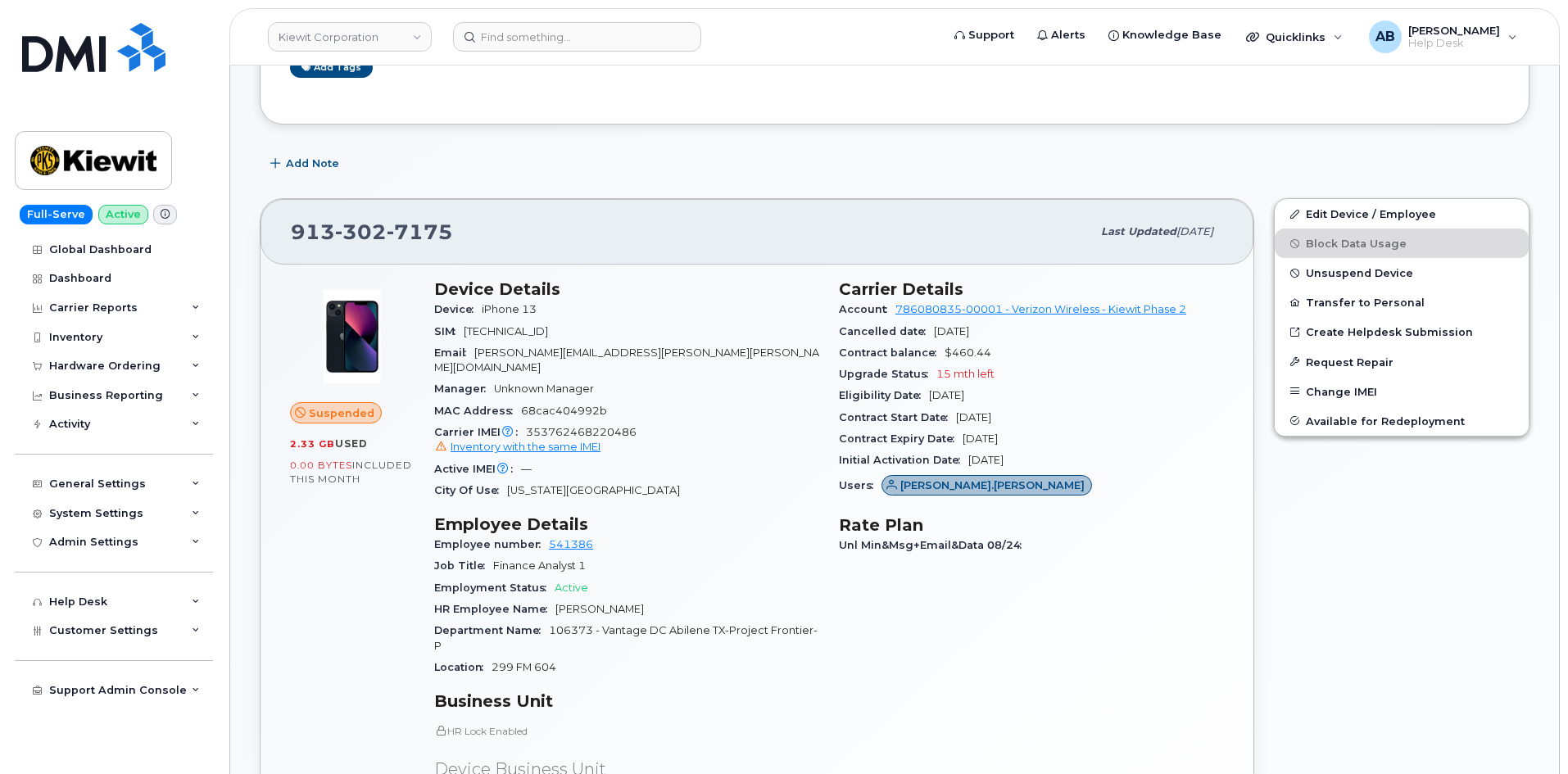
click at [343, 244] on span "302" at bounding box center [361, 232] width 52 height 25
click at [342, 238] on span "302" at bounding box center [361, 232] width 52 height 25
copy span "913 302 7175"
click at [766, 204] on div "913 302 7175 Last updated Sep 19, 2025" at bounding box center [757, 232] width 993 height 65
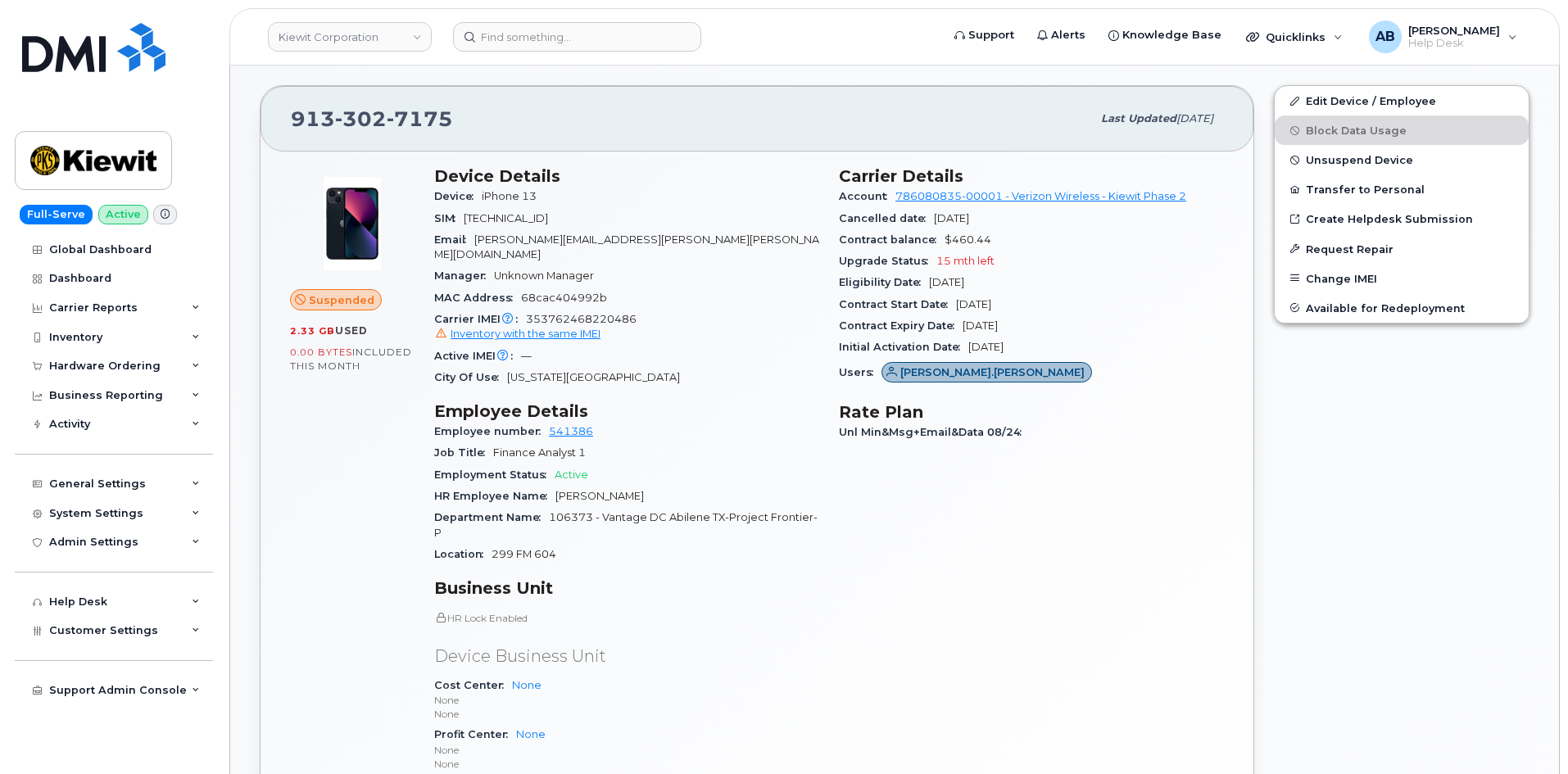
scroll to position [715, 0]
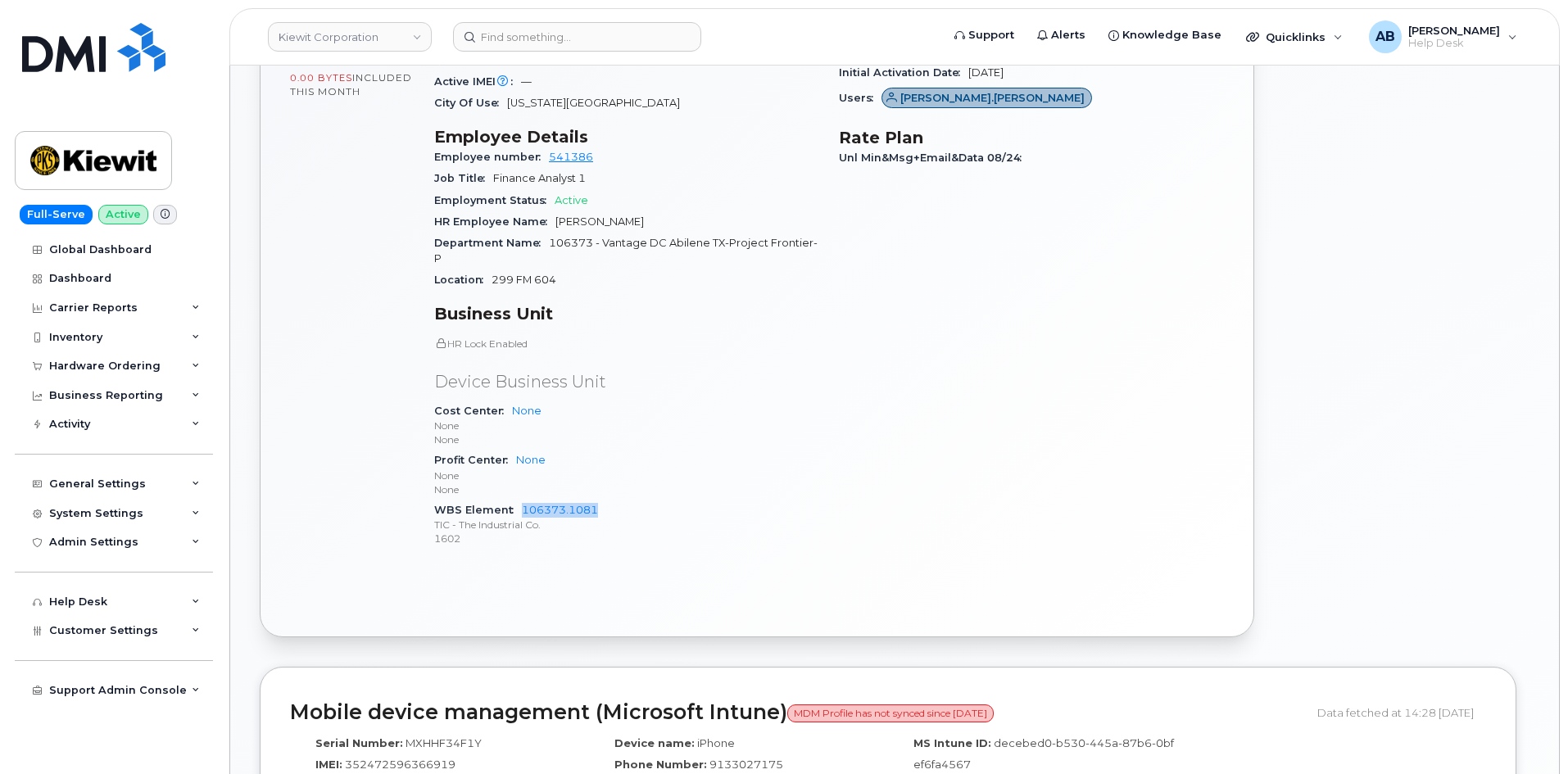
drag, startPoint x: 518, startPoint y: 497, endPoint x: 665, endPoint y: 491, distance: 147.1
click at [665, 500] on div "WBS Element 106373.1081 TIC - The Industrial Co. 1602" at bounding box center [627, 525] width 385 height 50
copy link "106373.1081"
click at [682, 500] on div "WBS Element 106373.1081 TIC - The Industrial Co. 1602" at bounding box center [627, 525] width 385 height 50
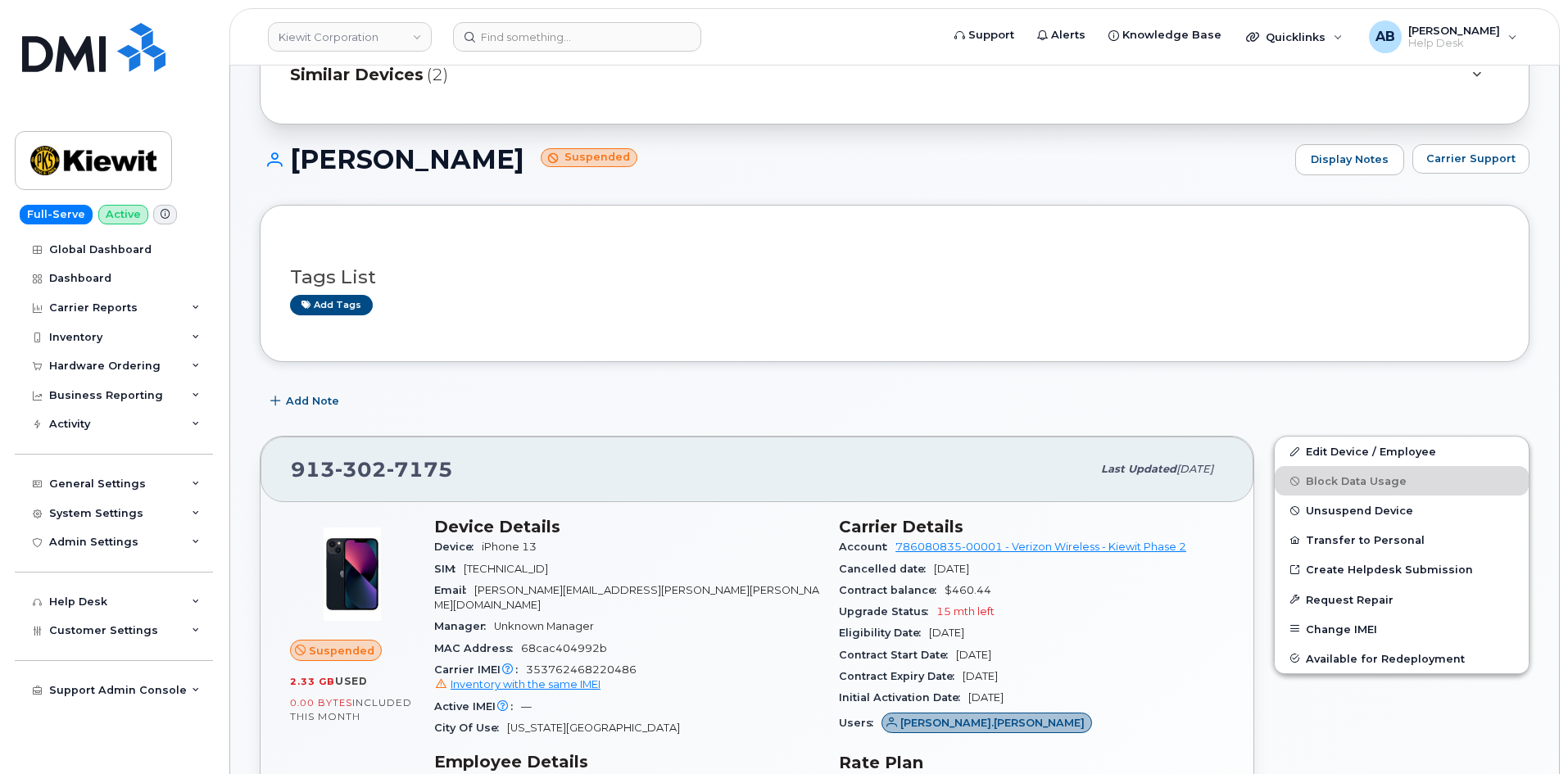
scroll to position [0, 0]
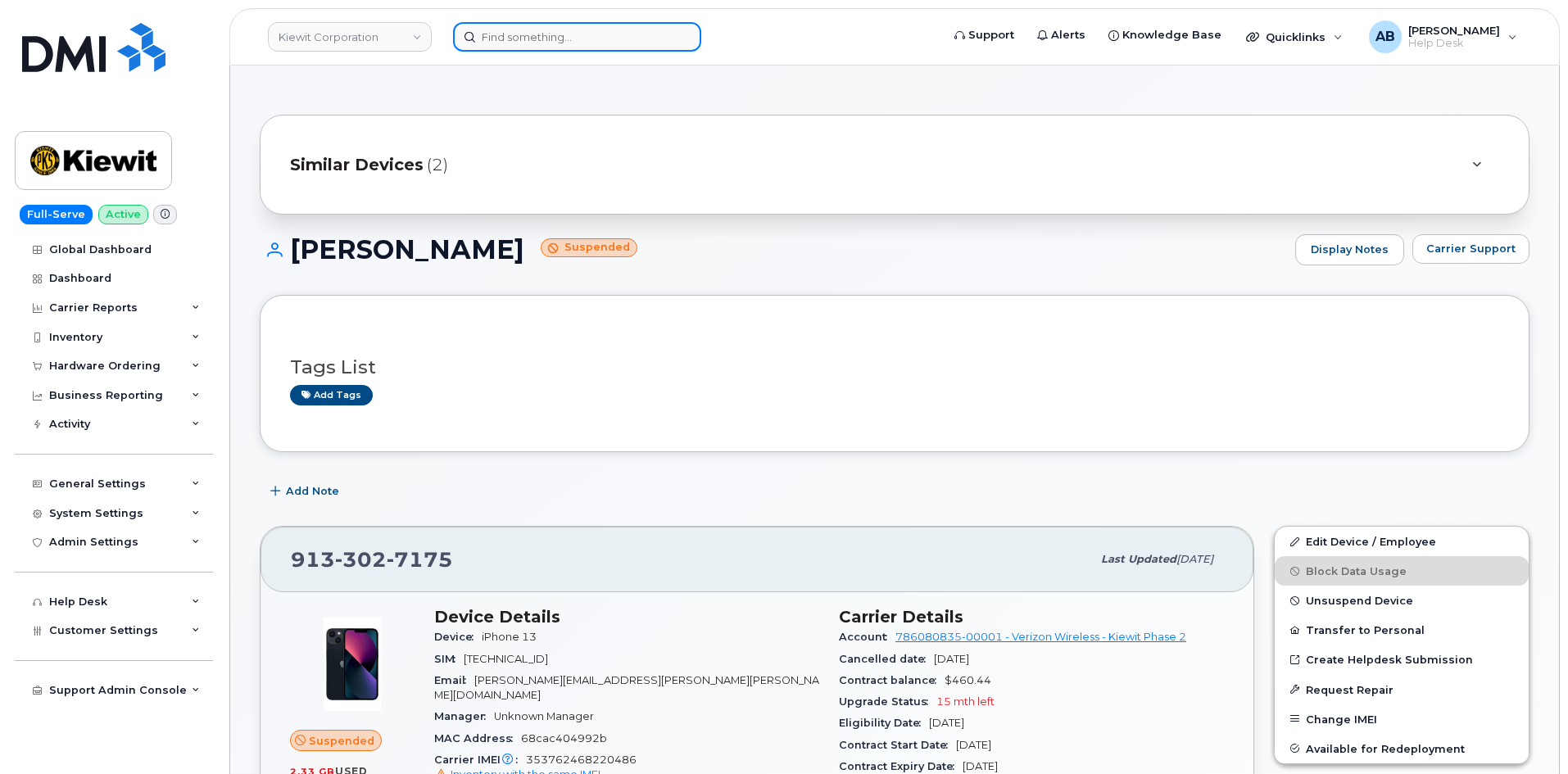
click at [513, 36] on input at bounding box center [577, 36] width 249 height 30
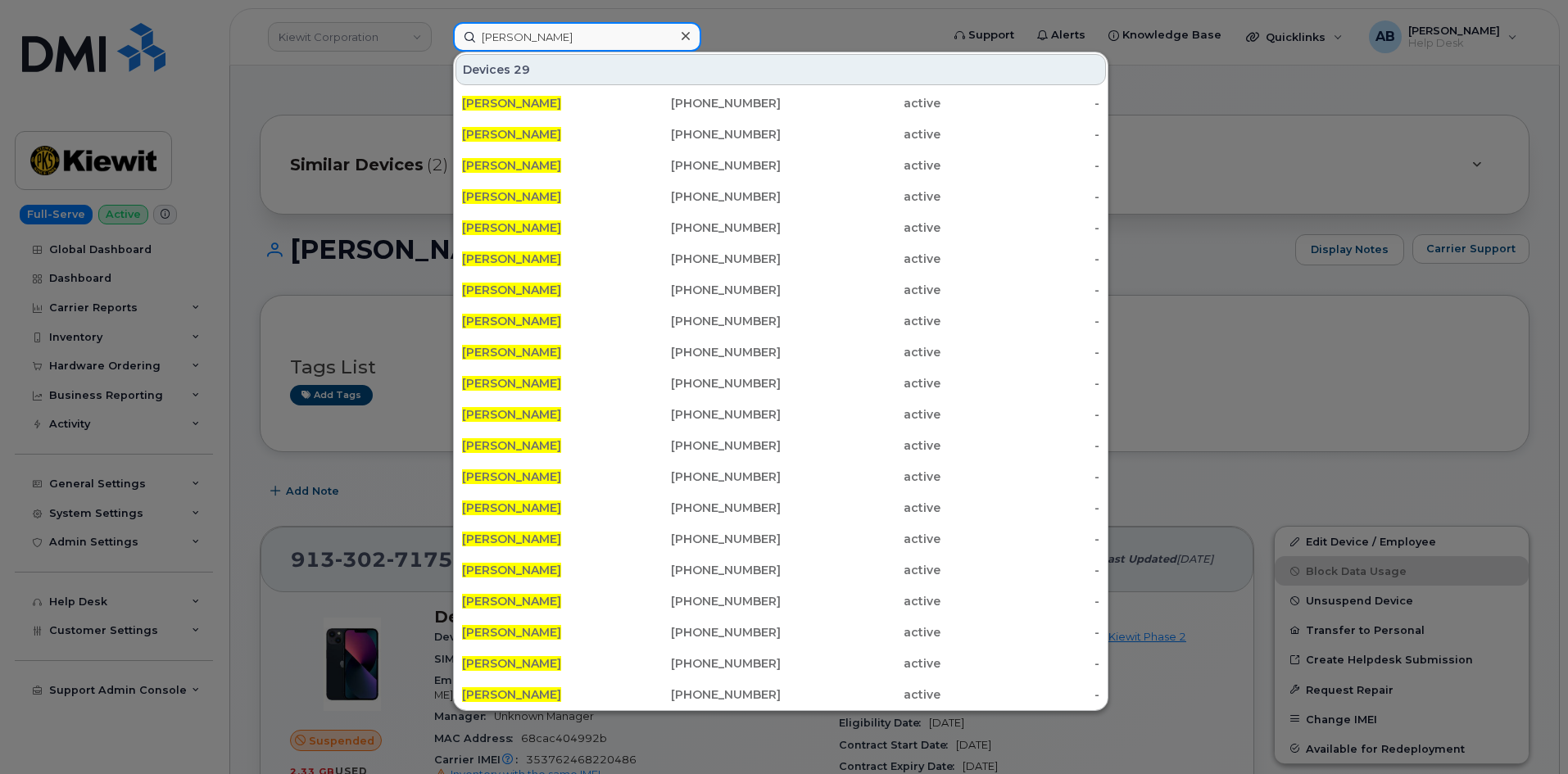
type input "richard vogler"
click at [341, 82] on div at bounding box center [784, 387] width 1568 height 774
drag, startPoint x: 599, startPoint y: 43, endPoint x: 420, endPoint y: 47, distance: 179.0
click at [440, 47] on div "richard vogler Devices 29 RICHARD VOGLER 361-252-6348 active - RICHARD VOGLER 2…" at bounding box center [692, 36] width 503 height 30
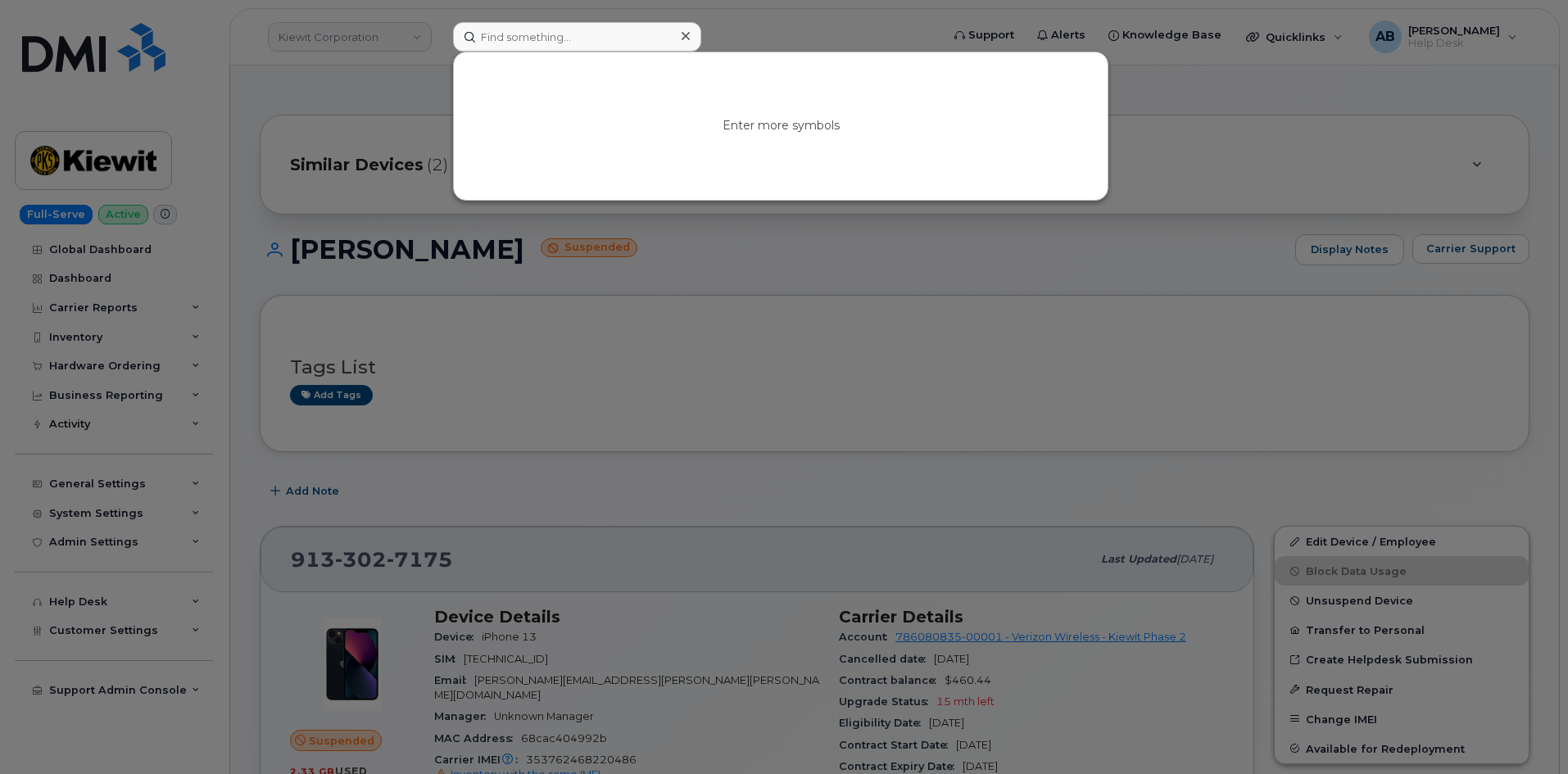
click at [382, 50] on div at bounding box center [784, 387] width 1568 height 774
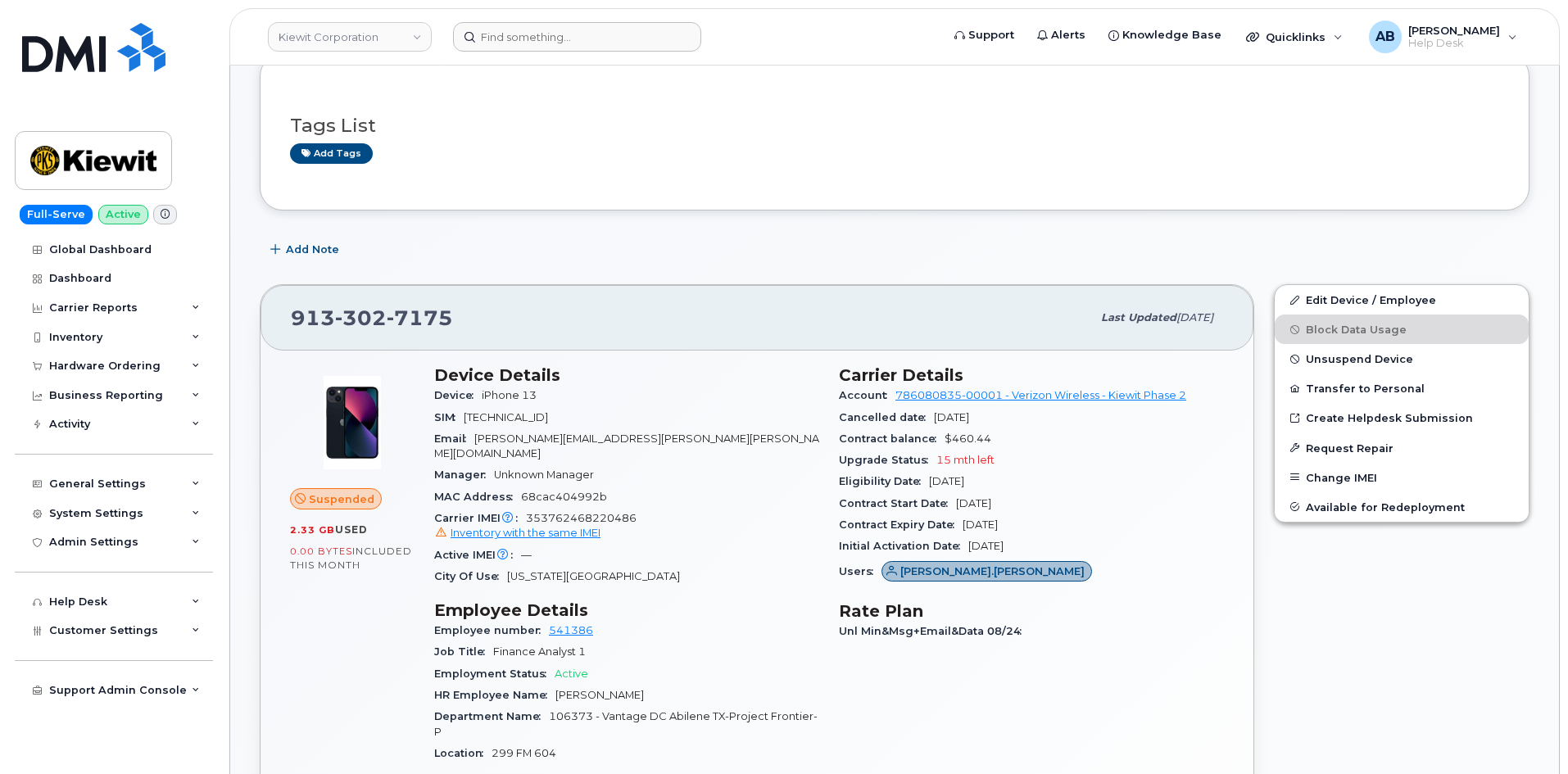
scroll to position [246, 0]
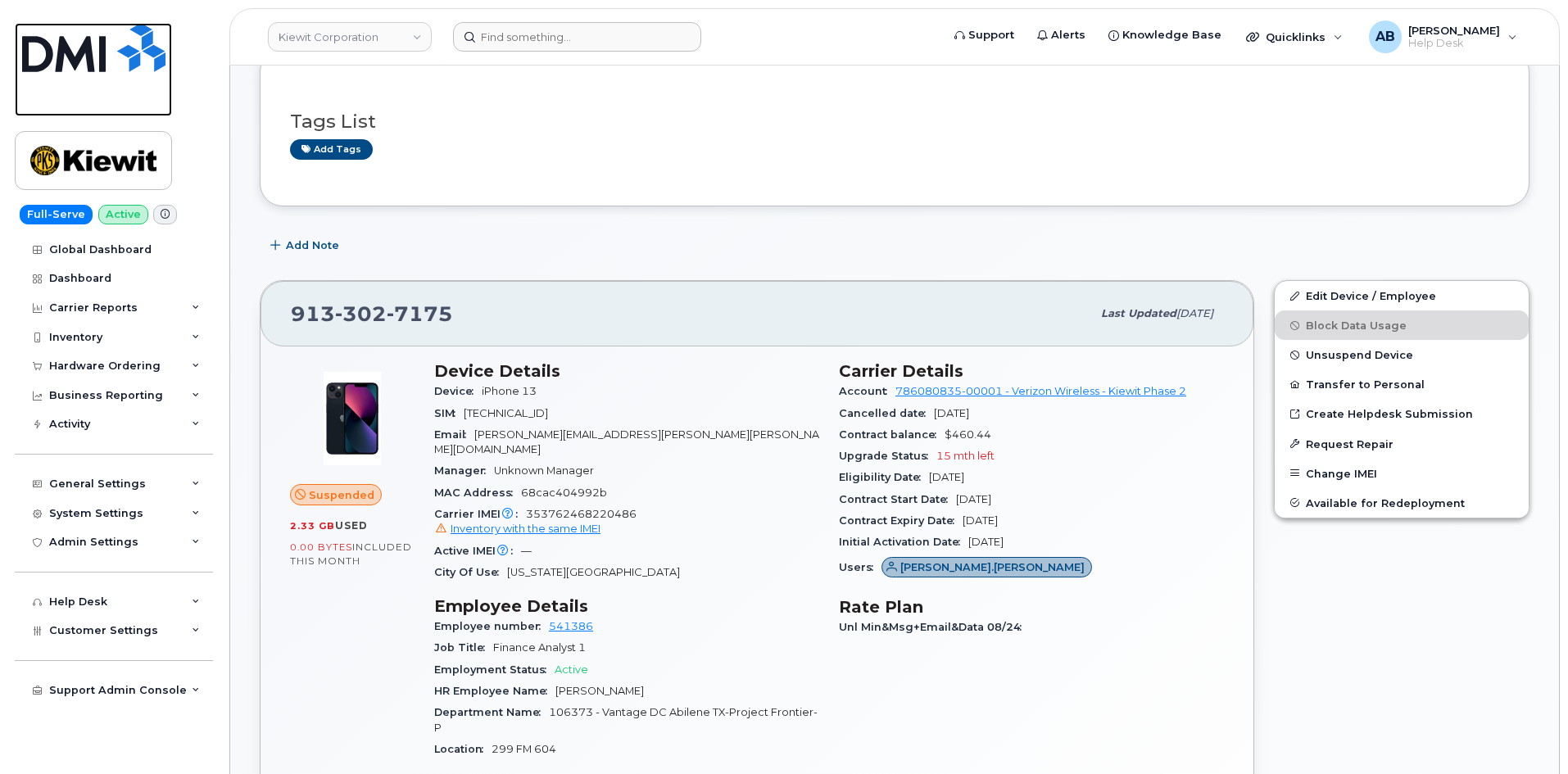
drag, startPoint x: 116, startPoint y: 54, endPoint x: 328, endPoint y: 19, distance: 214.9
click at [116, 54] on img at bounding box center [93, 47] width 143 height 49
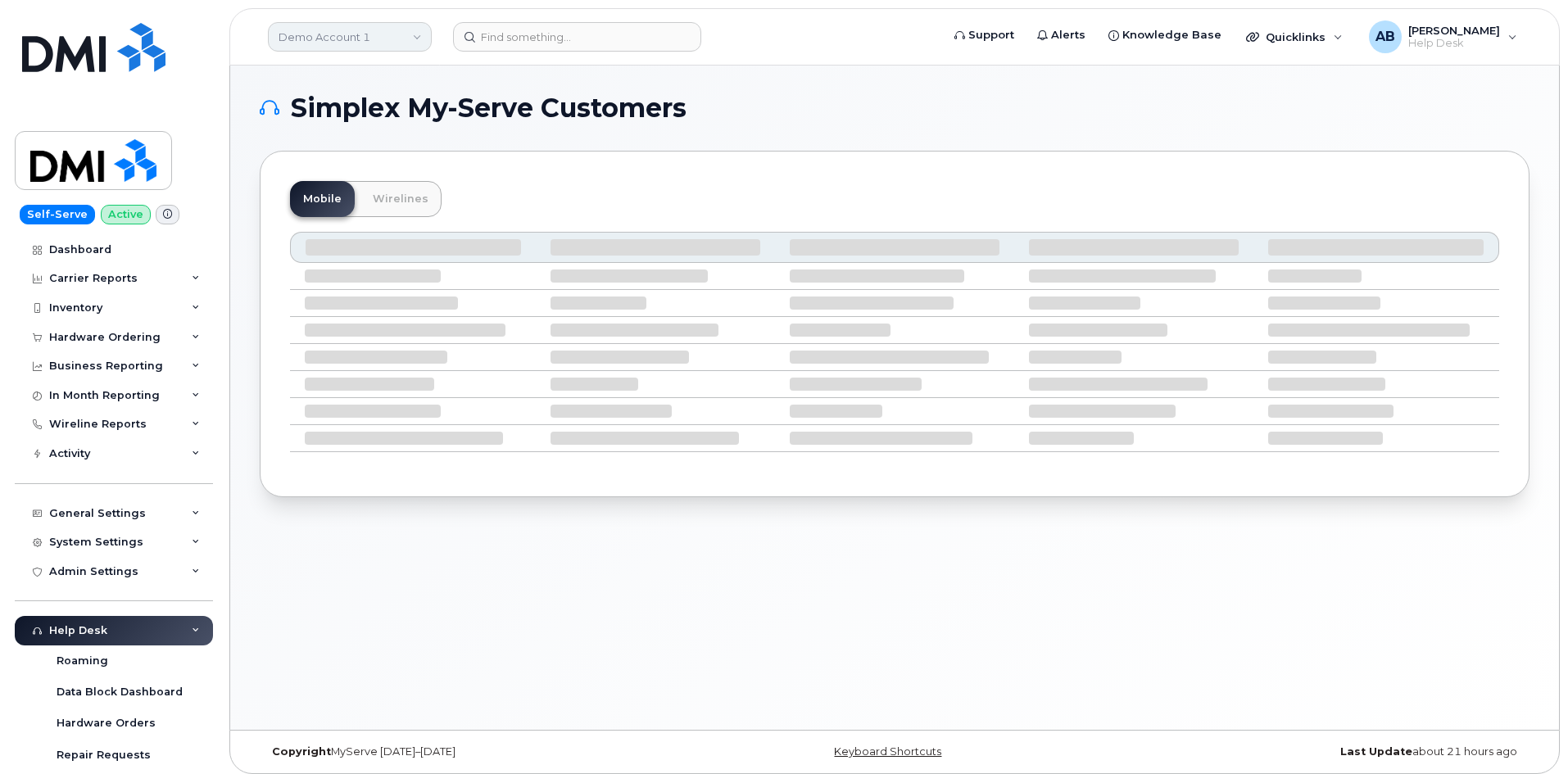
click at [402, 35] on link "Demo Account 1" at bounding box center [349, 36] width 164 height 30
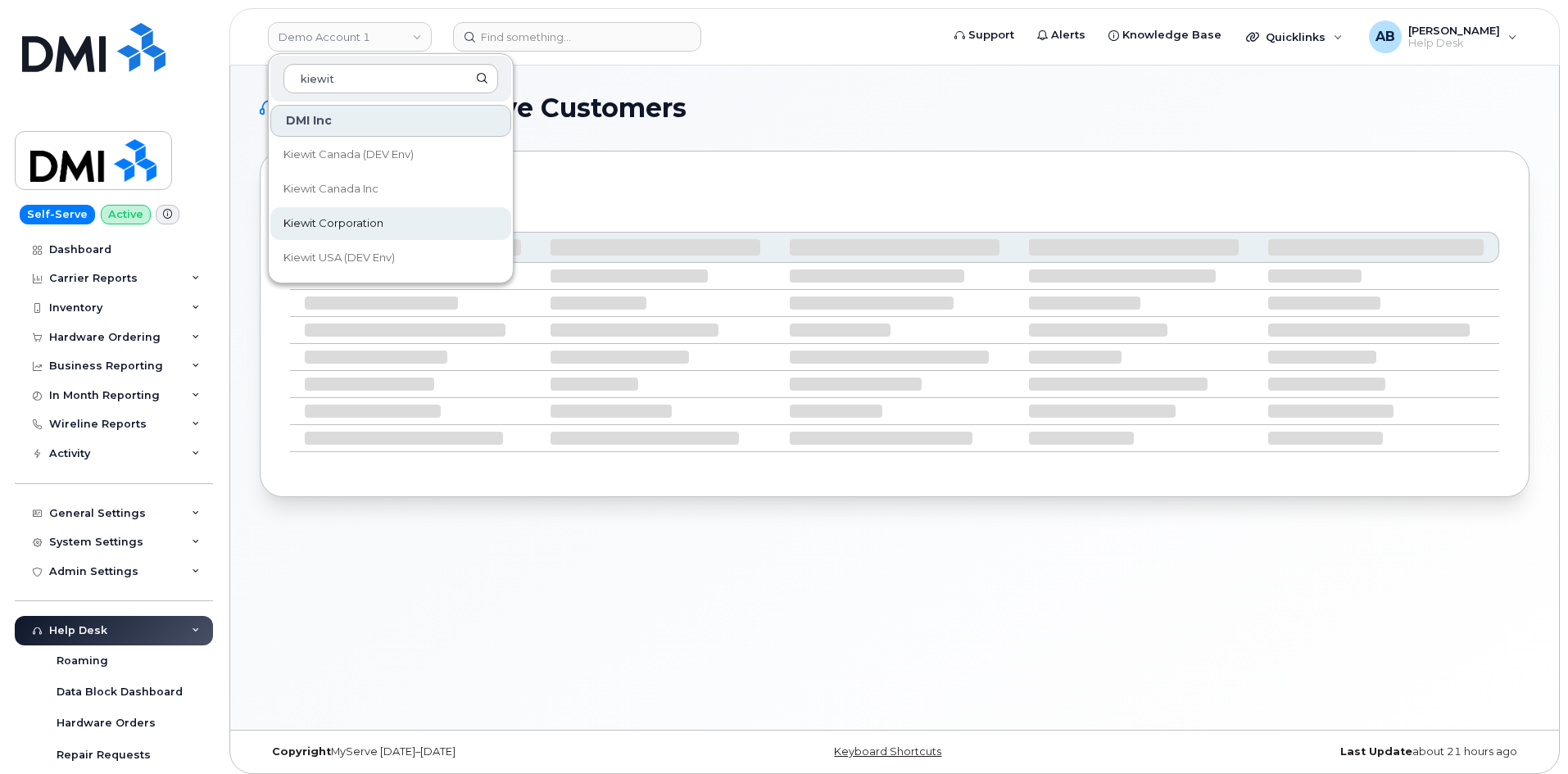
type input "kiewit"
click at [350, 215] on link "Kiewit Corporation" at bounding box center [391, 223] width 241 height 33
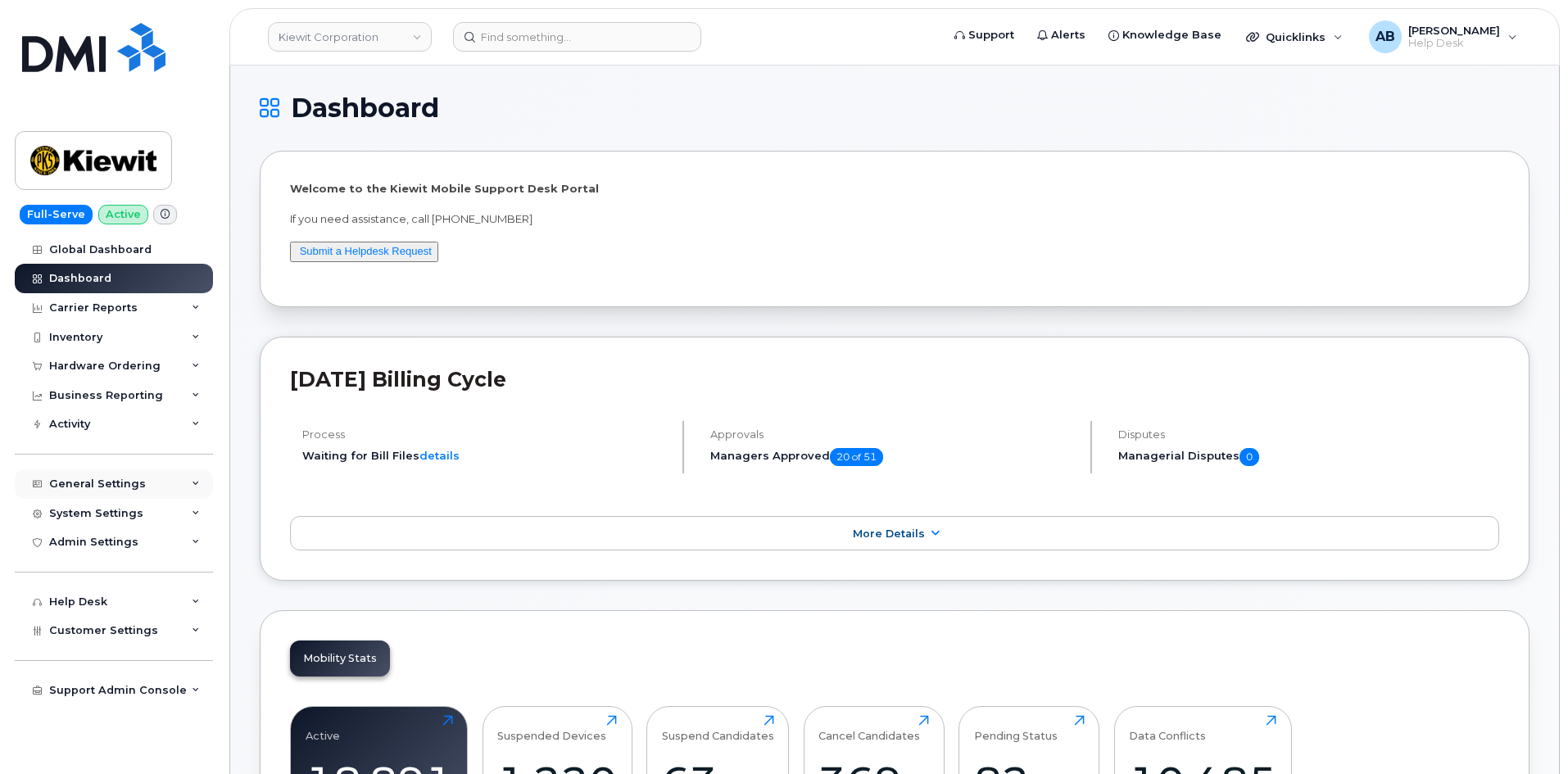
click at [86, 482] on div "General Settings" at bounding box center [97, 484] width 97 height 13
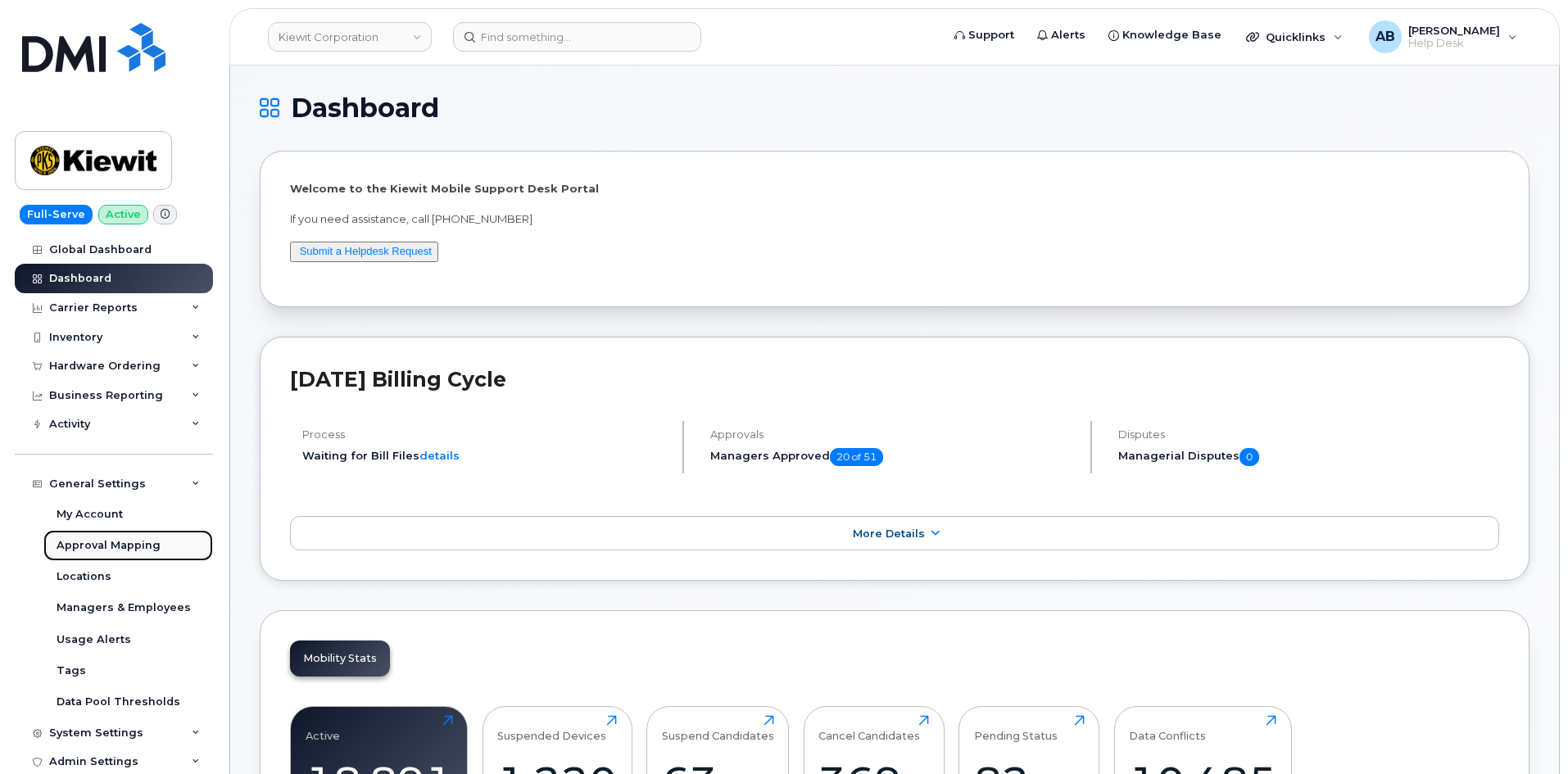
click at [121, 546] on div "Approval Mapping" at bounding box center [108, 545] width 104 height 14
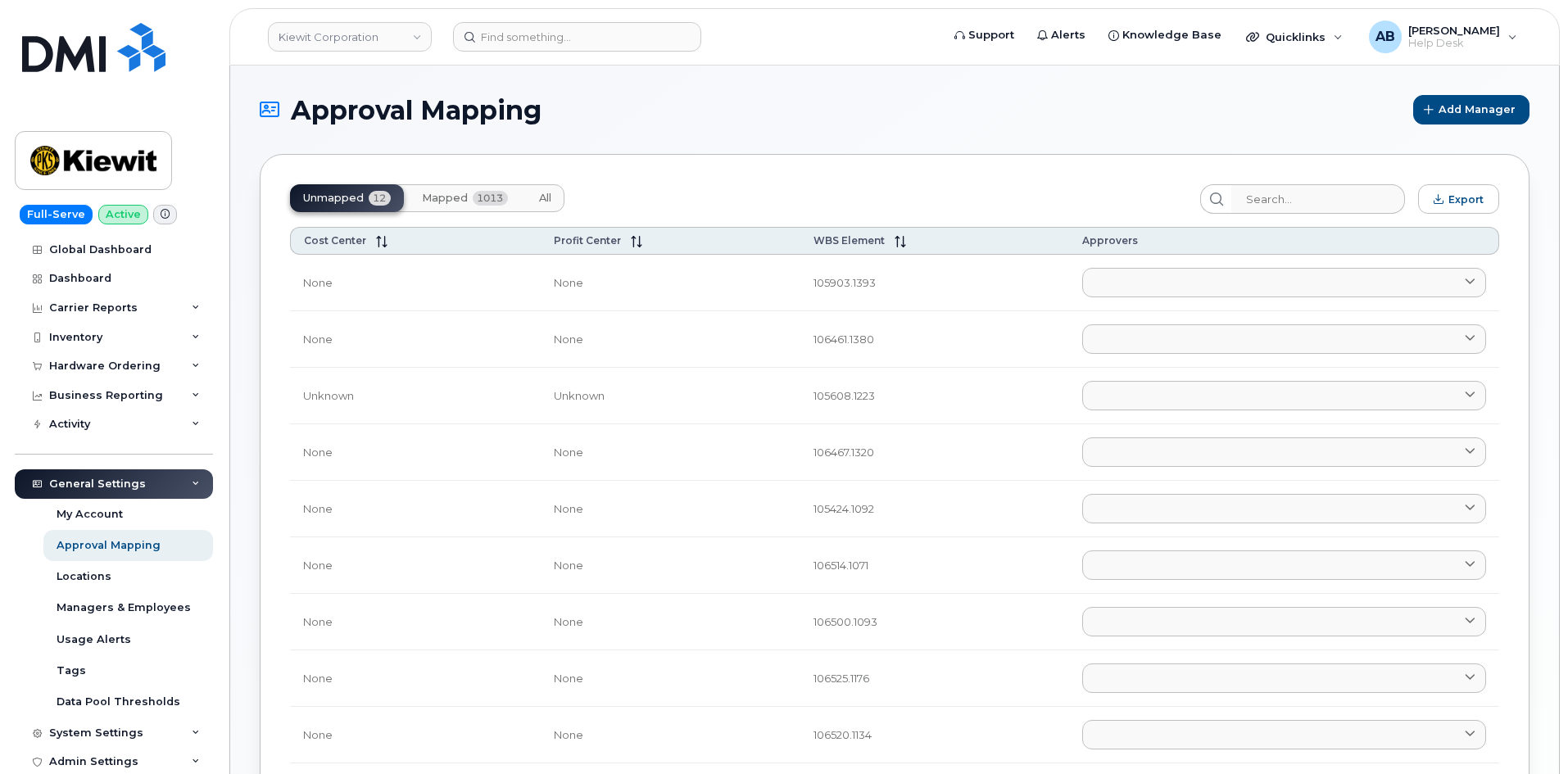
click at [545, 193] on span "All" at bounding box center [545, 199] width 12 height 13
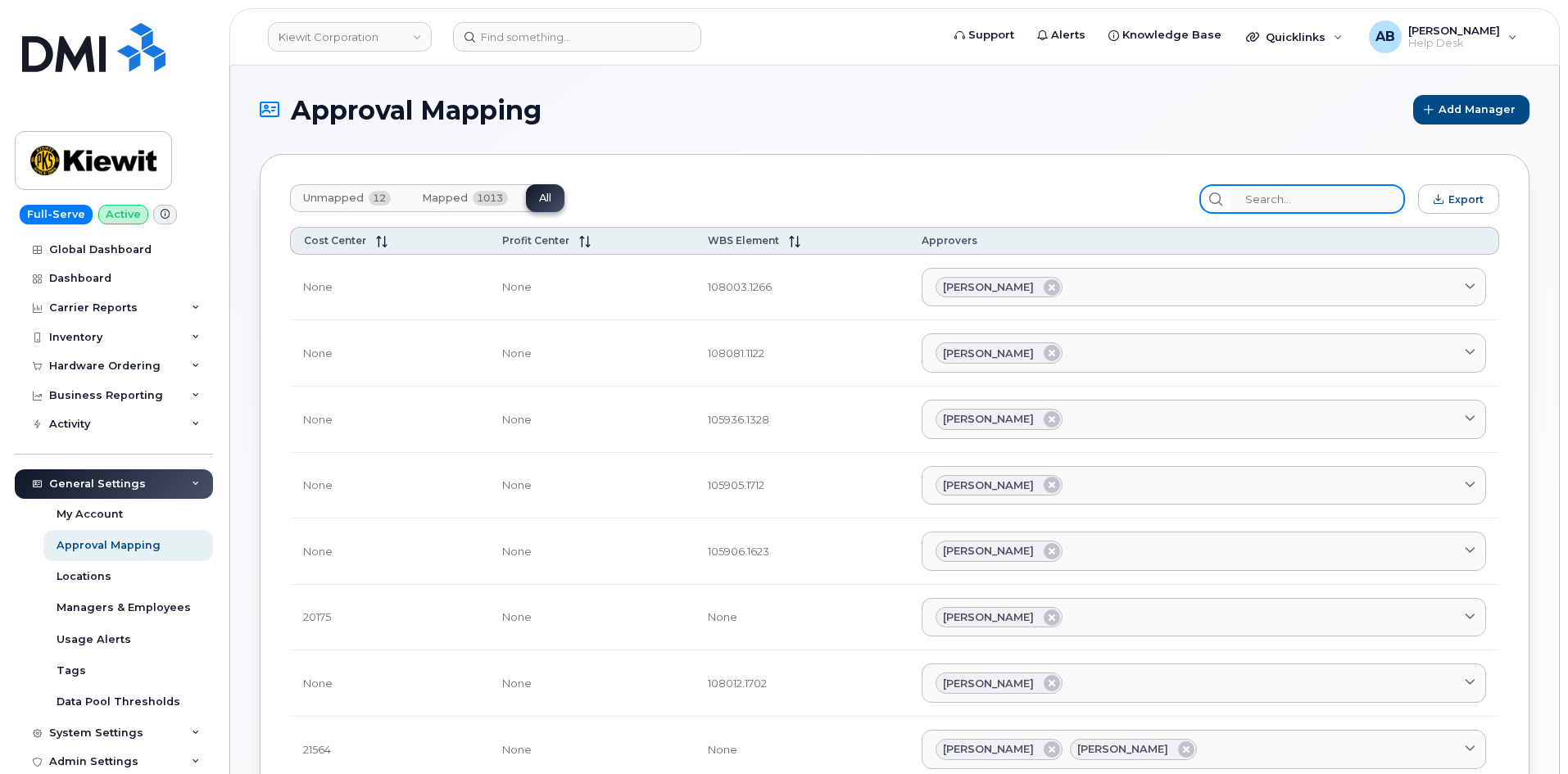
click at [1334, 203] on input "search" at bounding box center [1319, 199] width 175 height 30
paste input "106373.1081"
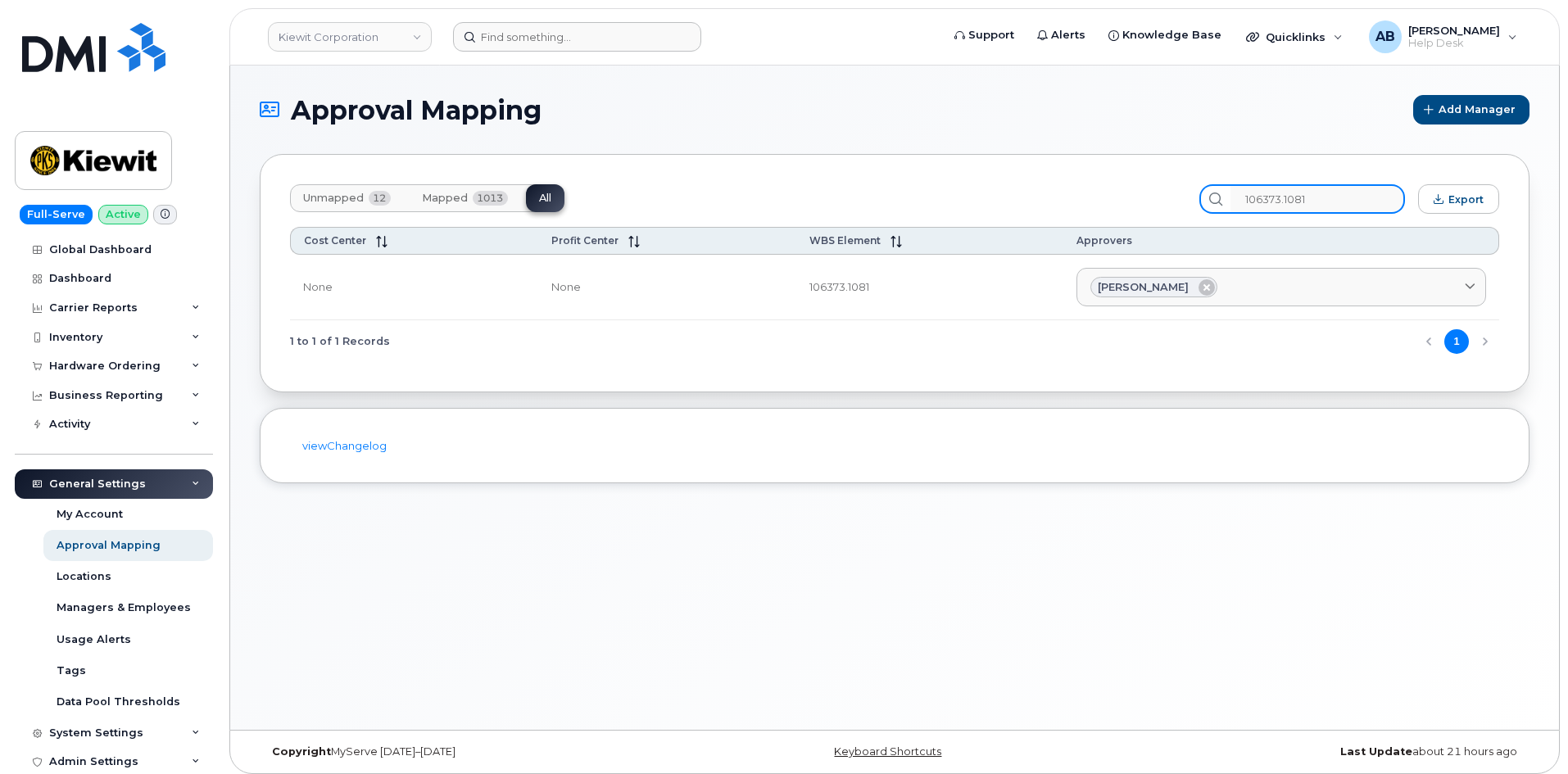
type input "106373.1081"
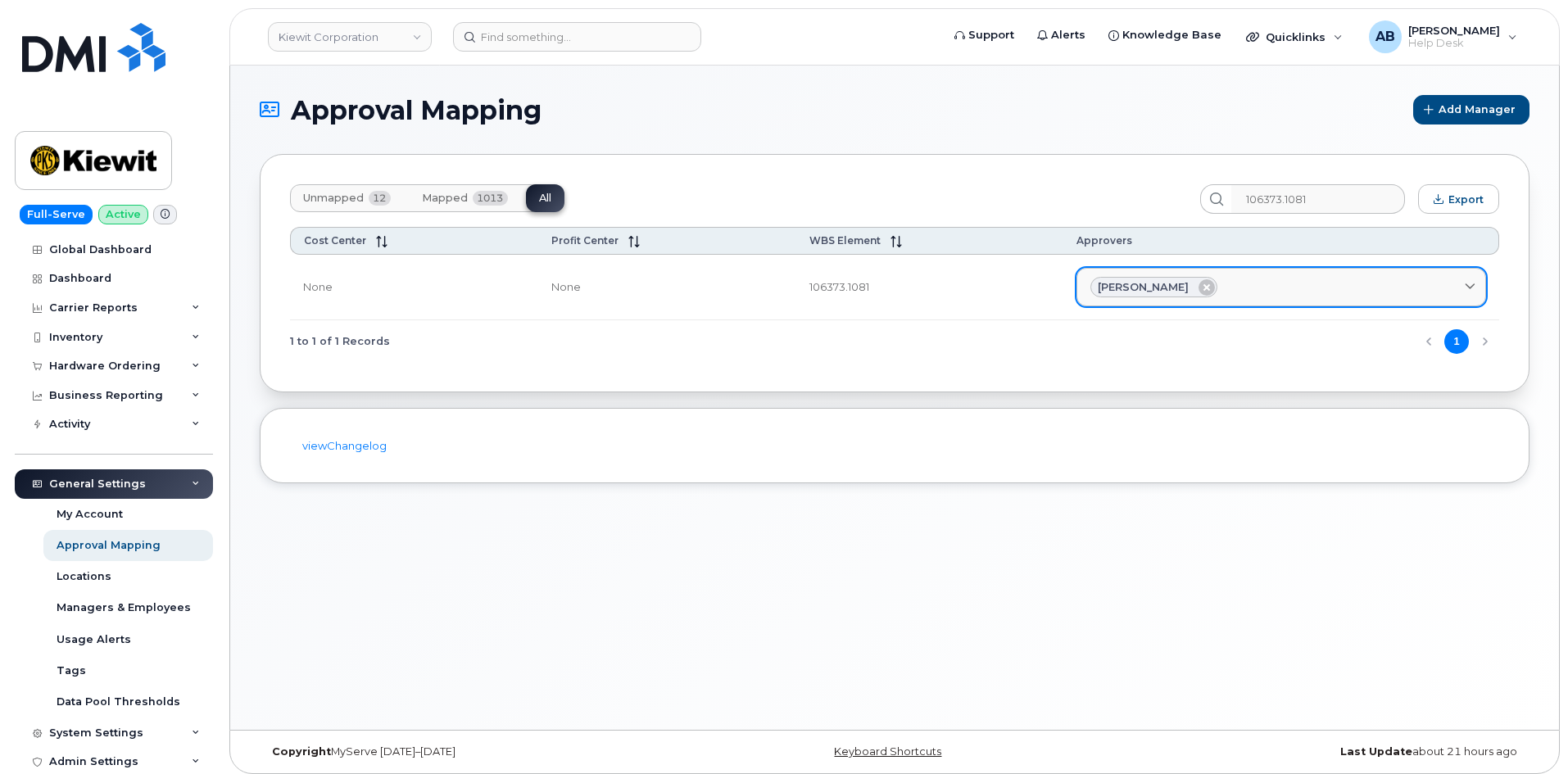
click at [1121, 288] on span "[PERSON_NAME]" at bounding box center [1143, 287] width 91 height 15
click at [1467, 282] on icon at bounding box center [1470, 287] width 11 height 11
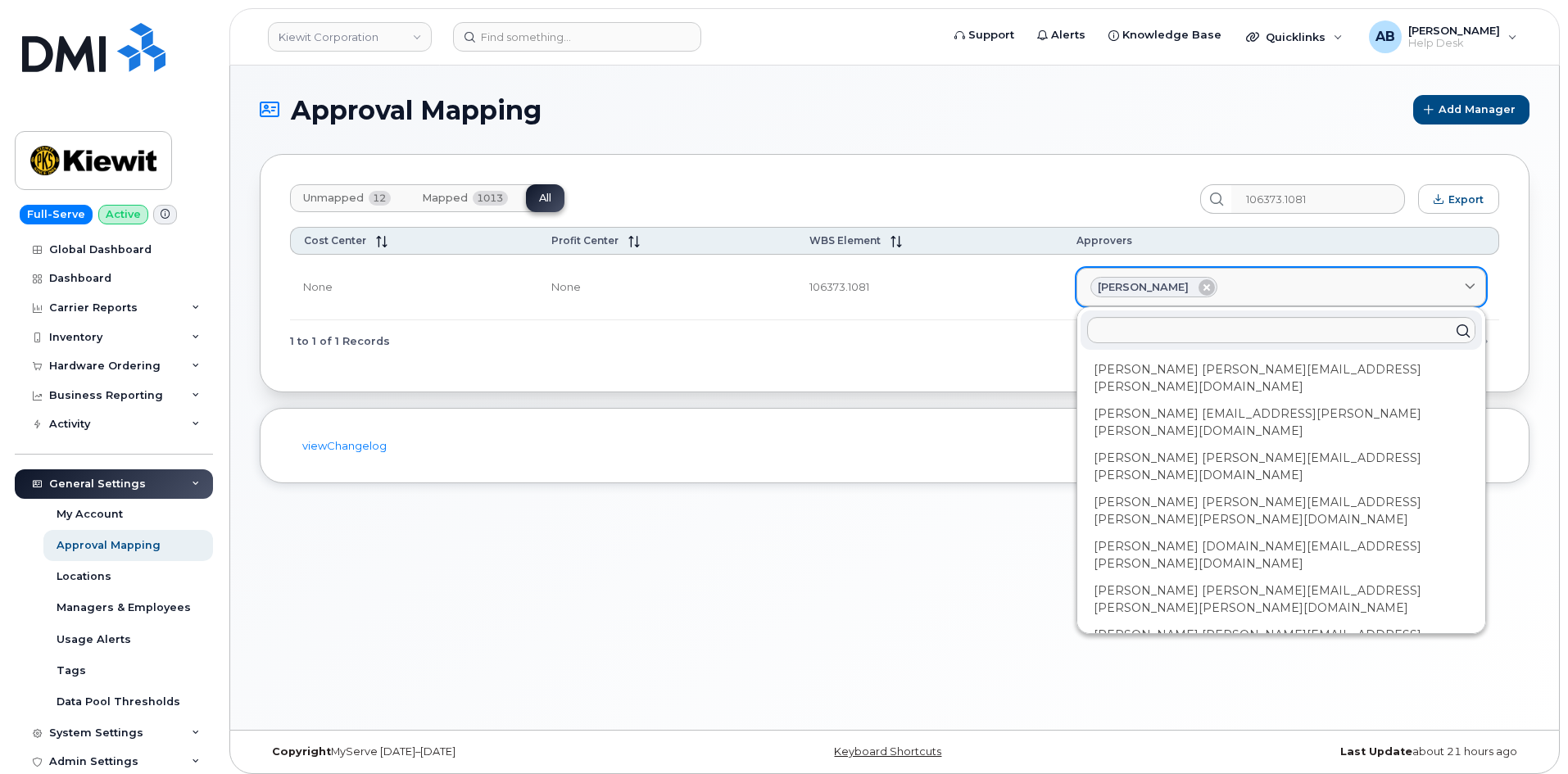
click at [1467, 282] on icon at bounding box center [1470, 287] width 11 height 11
click at [1469, 282] on icon at bounding box center [1470, 287] width 11 height 11
click at [985, 188] on div "Unmapped 12 Mapped 1013 All" at bounding box center [738, 199] width 897 height 30
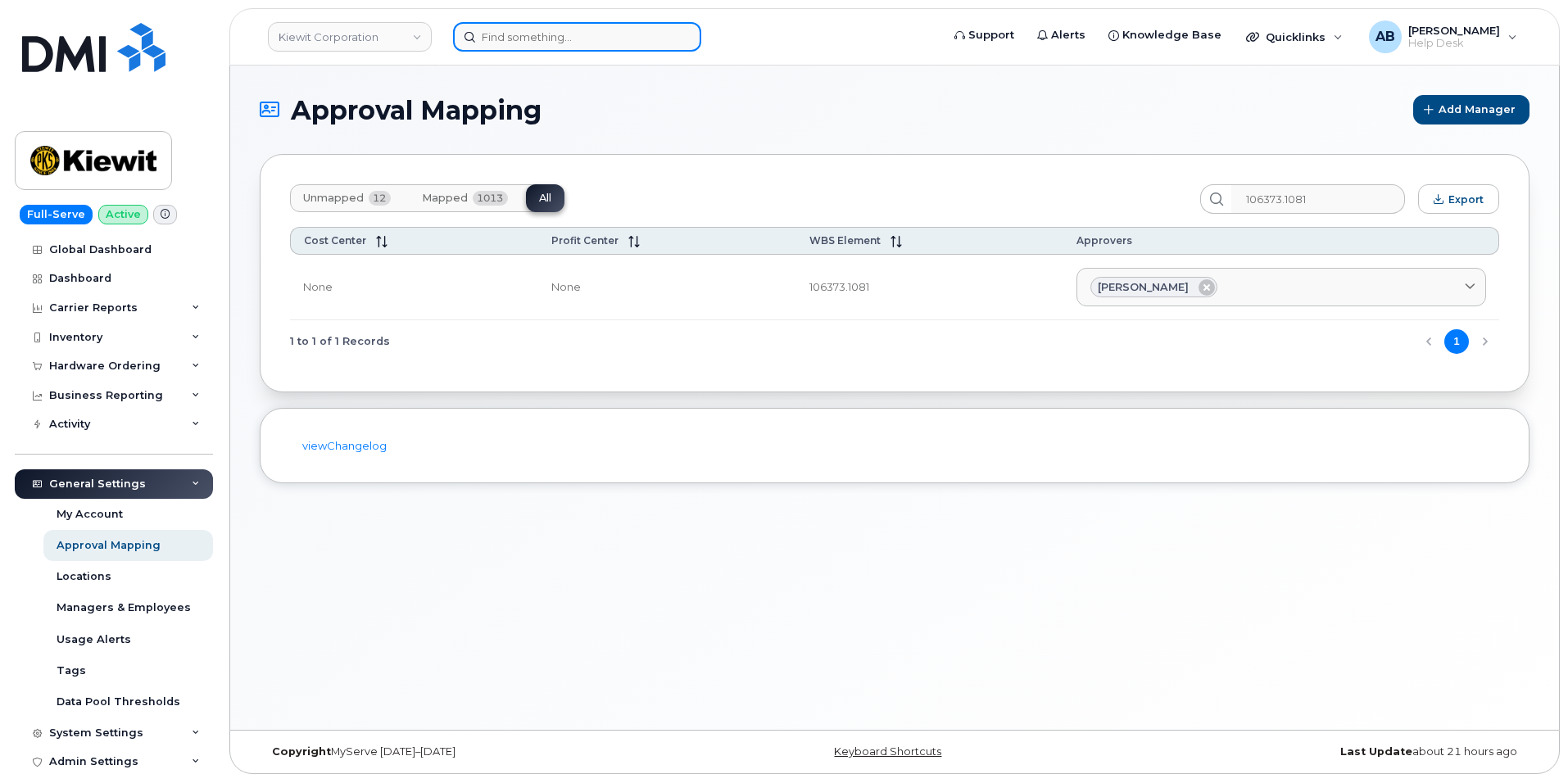
click at [536, 42] on input at bounding box center [577, 36] width 249 height 30
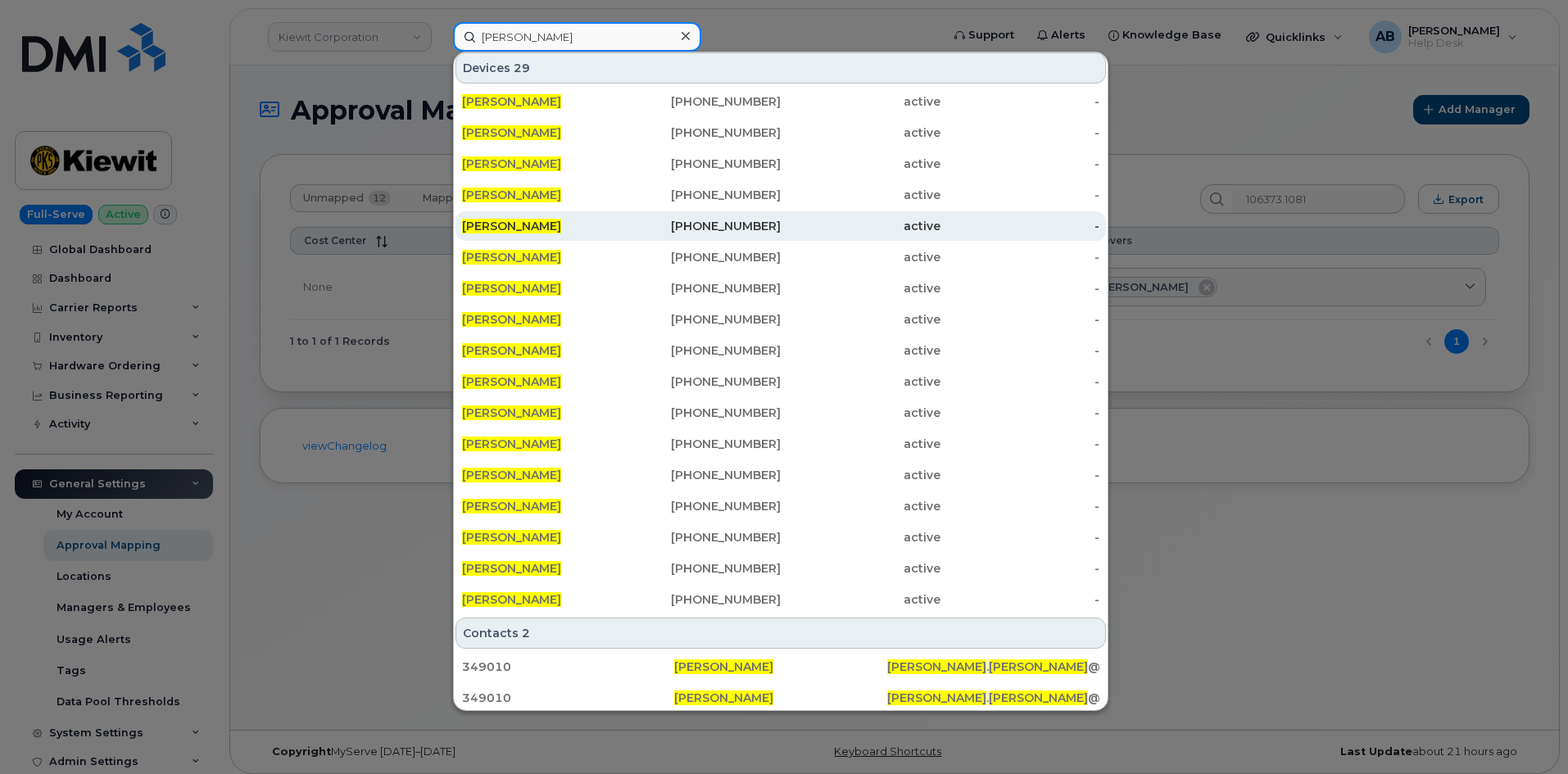
scroll to position [166, 0]
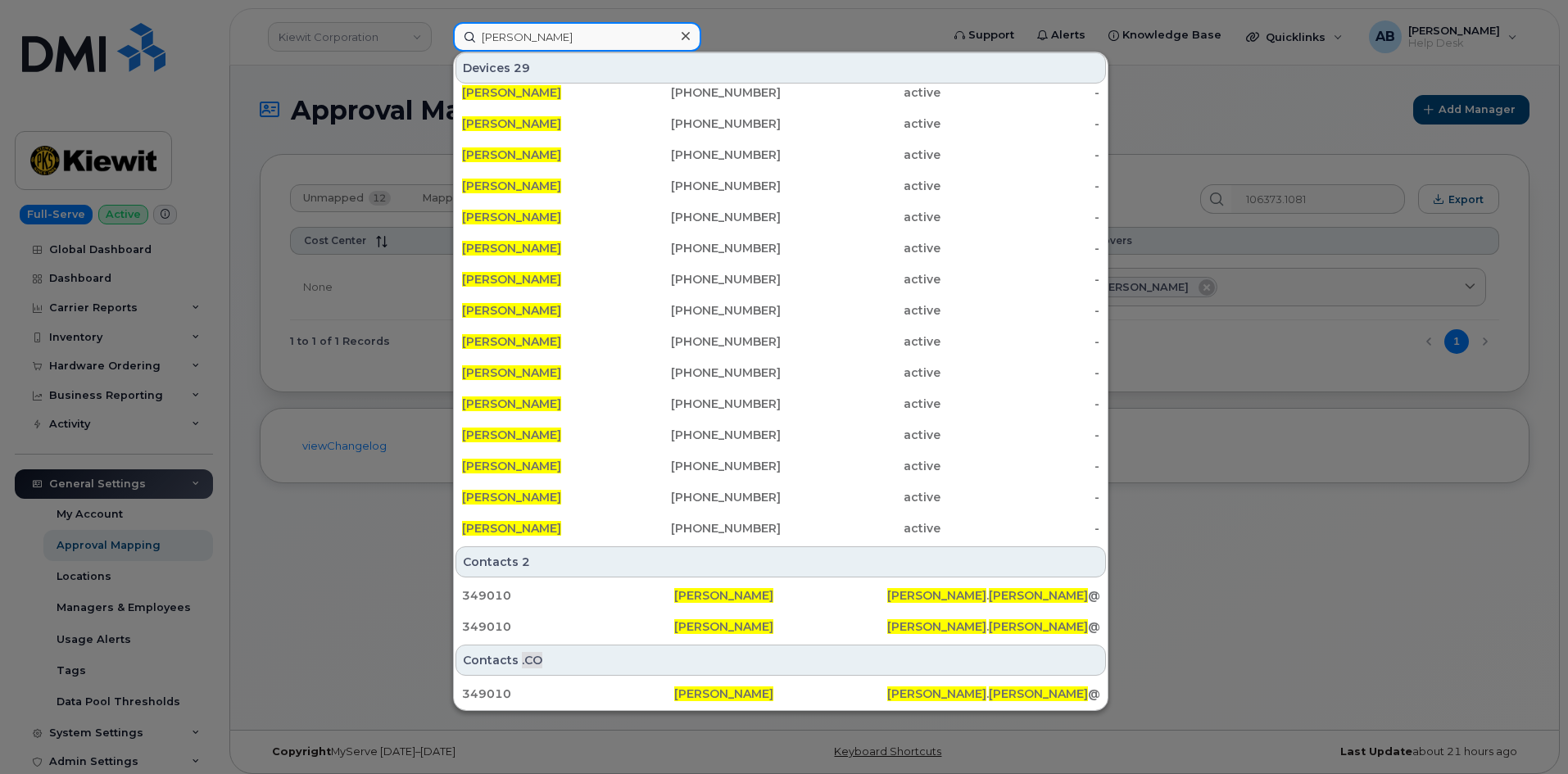
type input "[PERSON_NAME]"
click at [843, 29] on div at bounding box center [784, 387] width 1568 height 774
